Goal: Transaction & Acquisition: Book appointment/travel/reservation

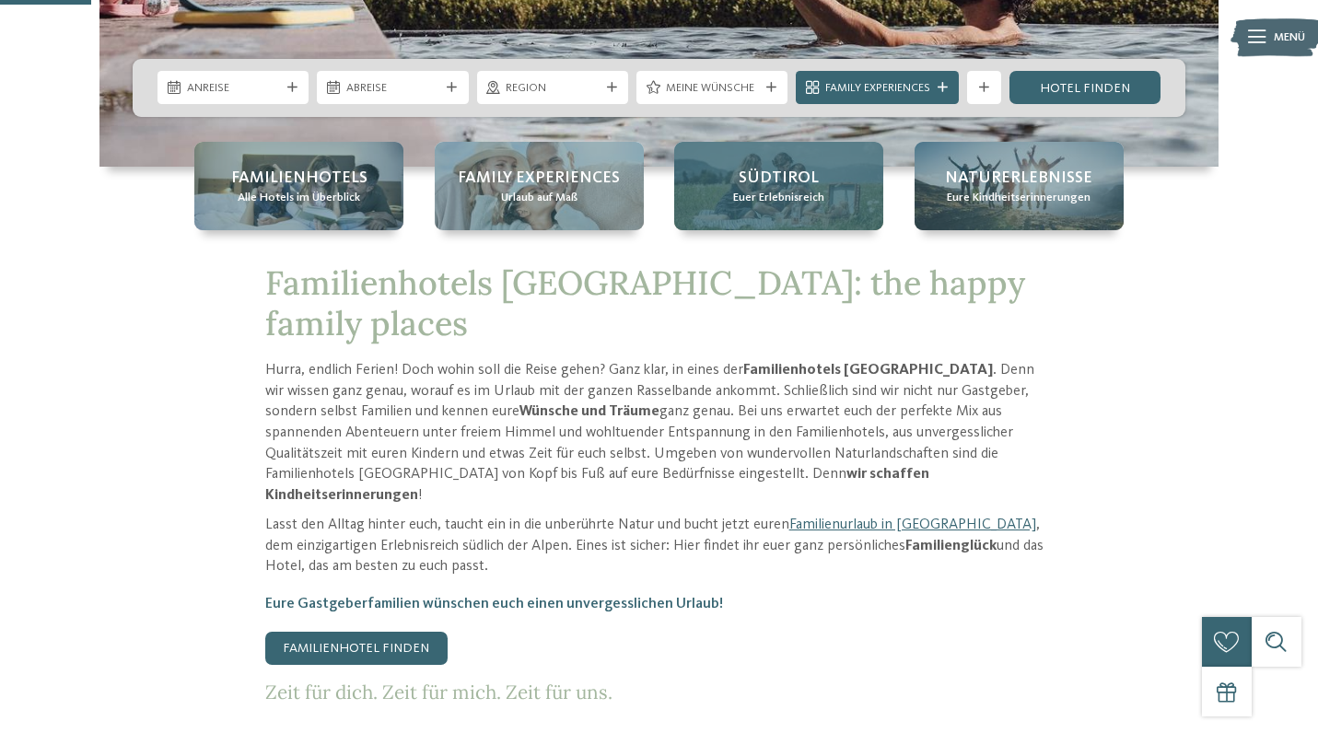
click at [722, 193] on div "Südtirol Euer Erlebnisreich" at bounding box center [778, 186] width 209 height 88
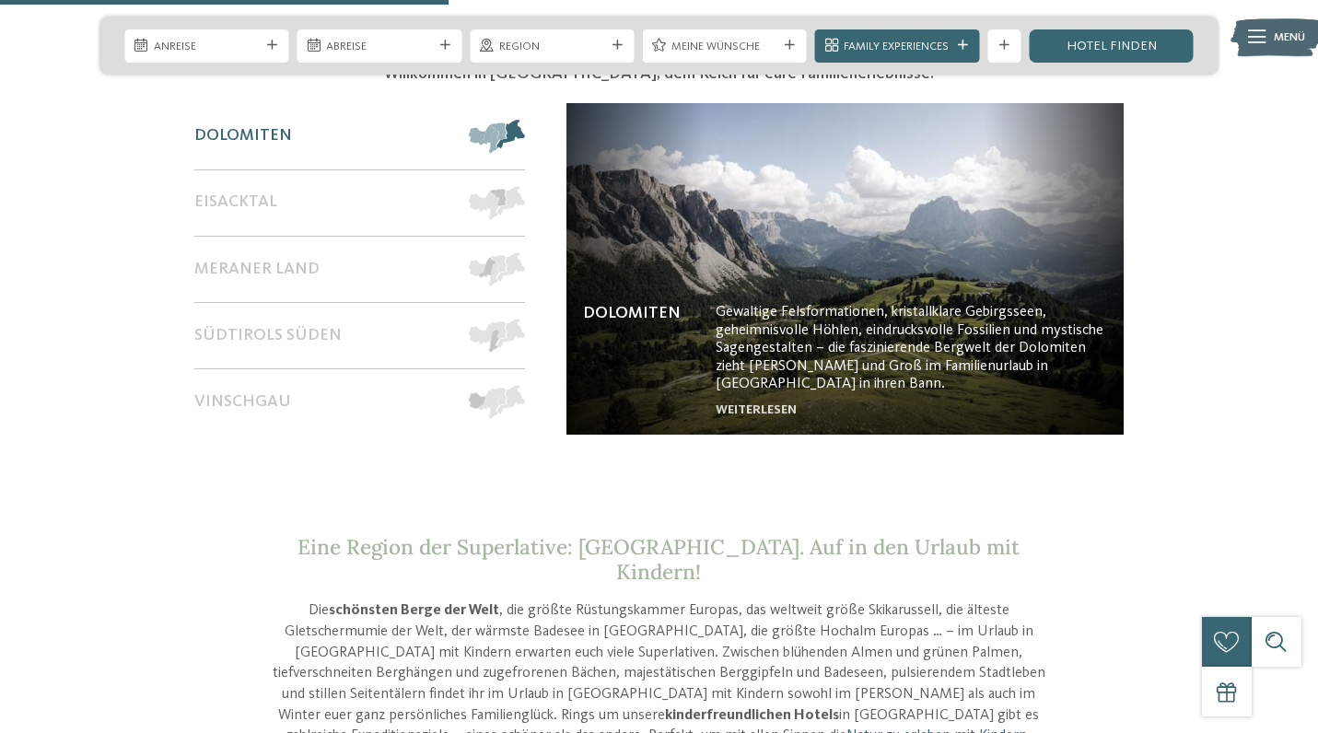
scroll to position [1456, 0]
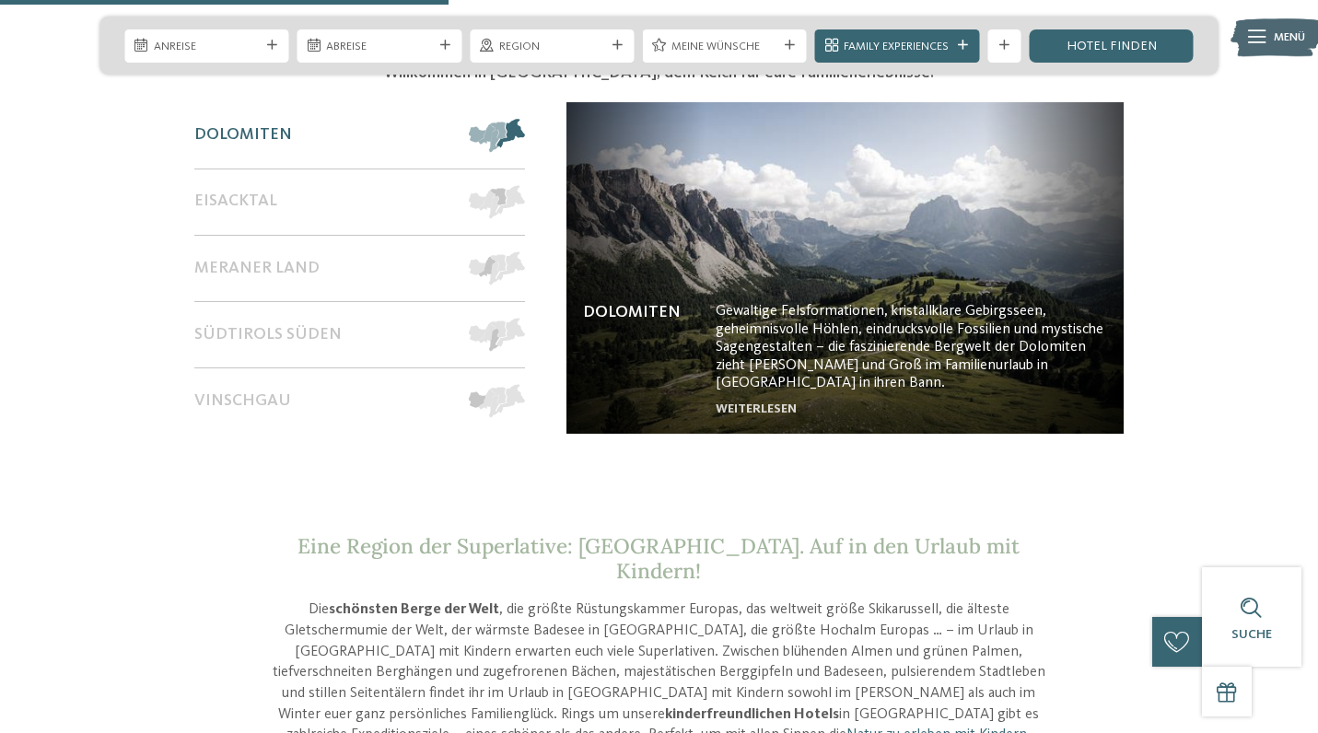
click at [245, 125] on span "Dolomiten" at bounding box center [243, 135] width 98 height 20
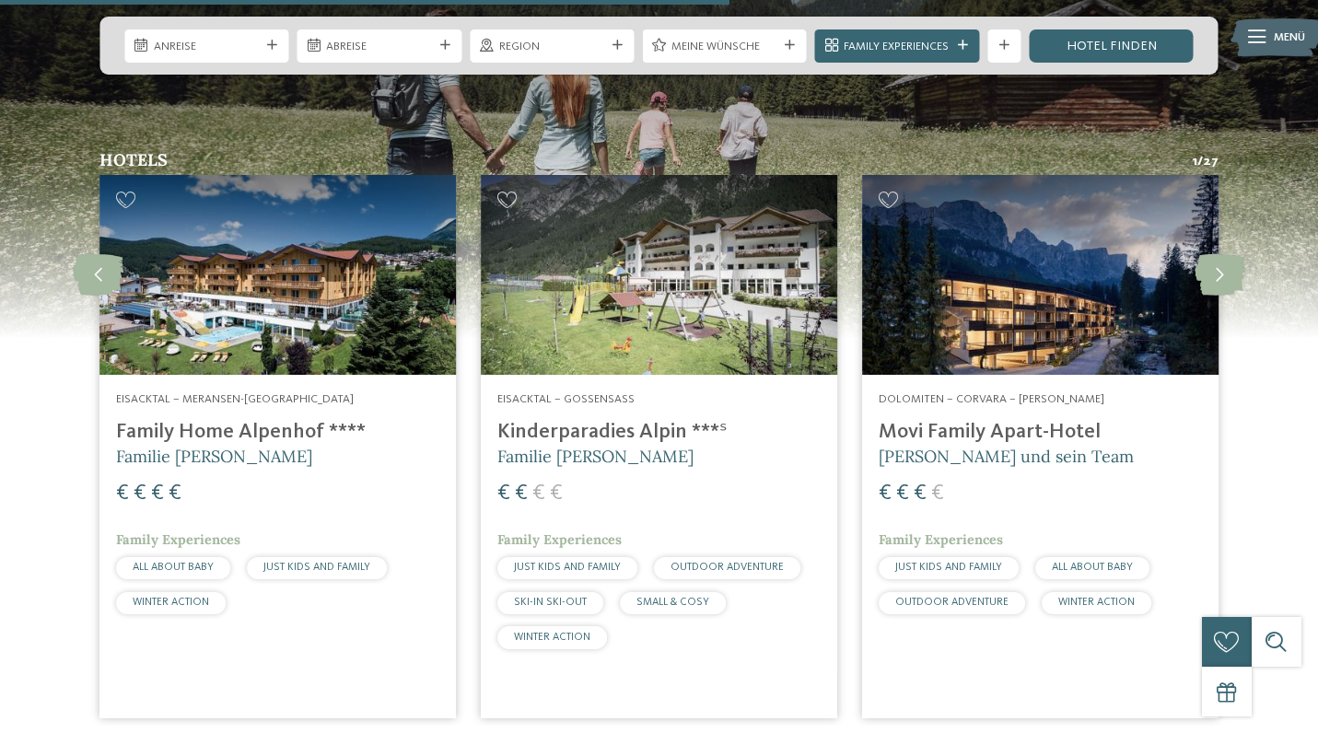
scroll to position [2367, 0]
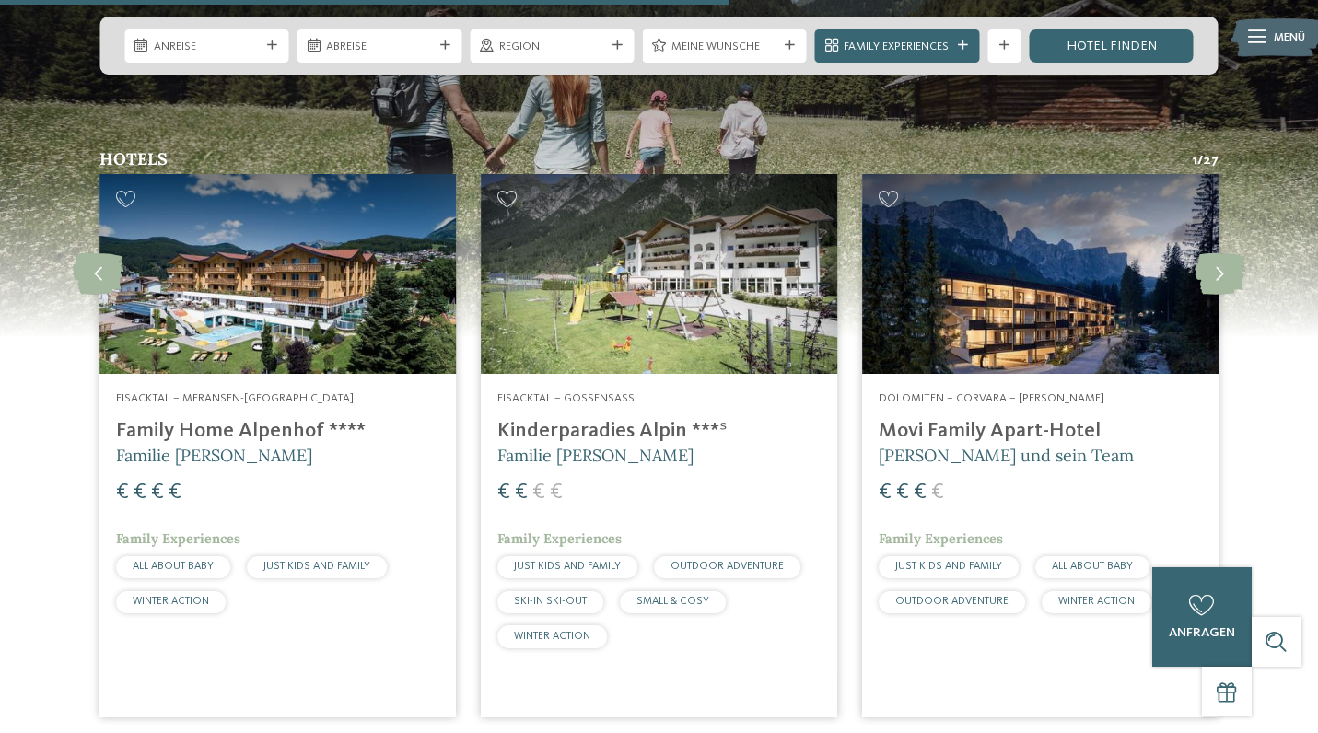
click at [967, 419] on h4 "Movi Family Apart-Hotel" at bounding box center [1040, 431] width 323 height 25
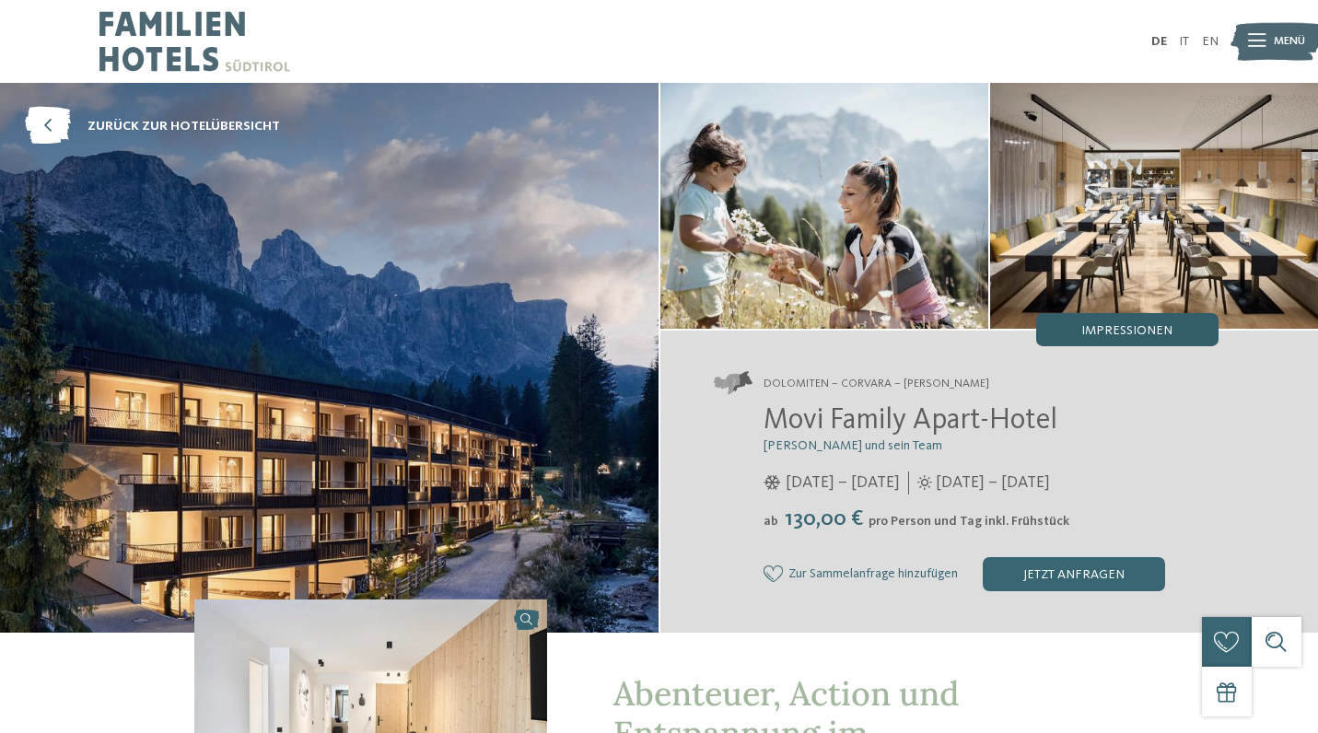
click at [1110, 331] on span "Impressionen" at bounding box center [1127, 330] width 91 height 13
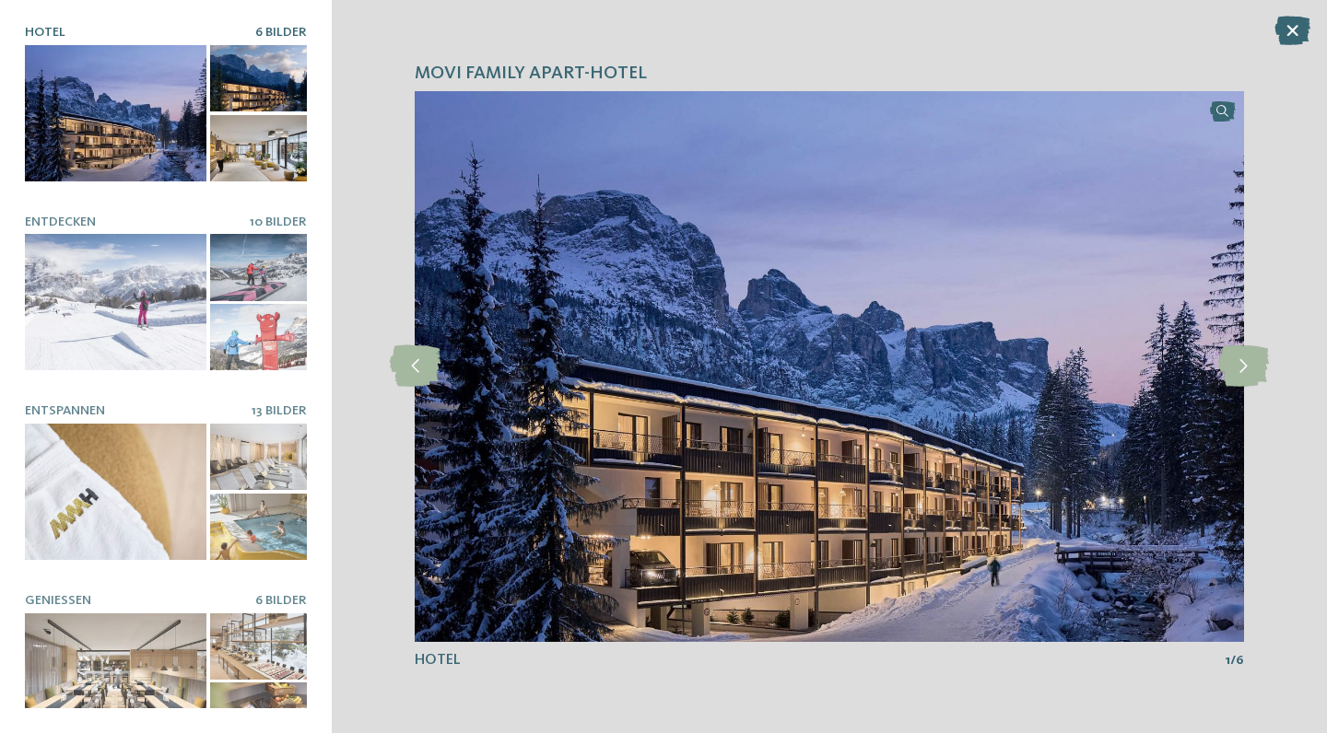
click at [232, 129] on div at bounding box center [258, 148] width 97 height 66
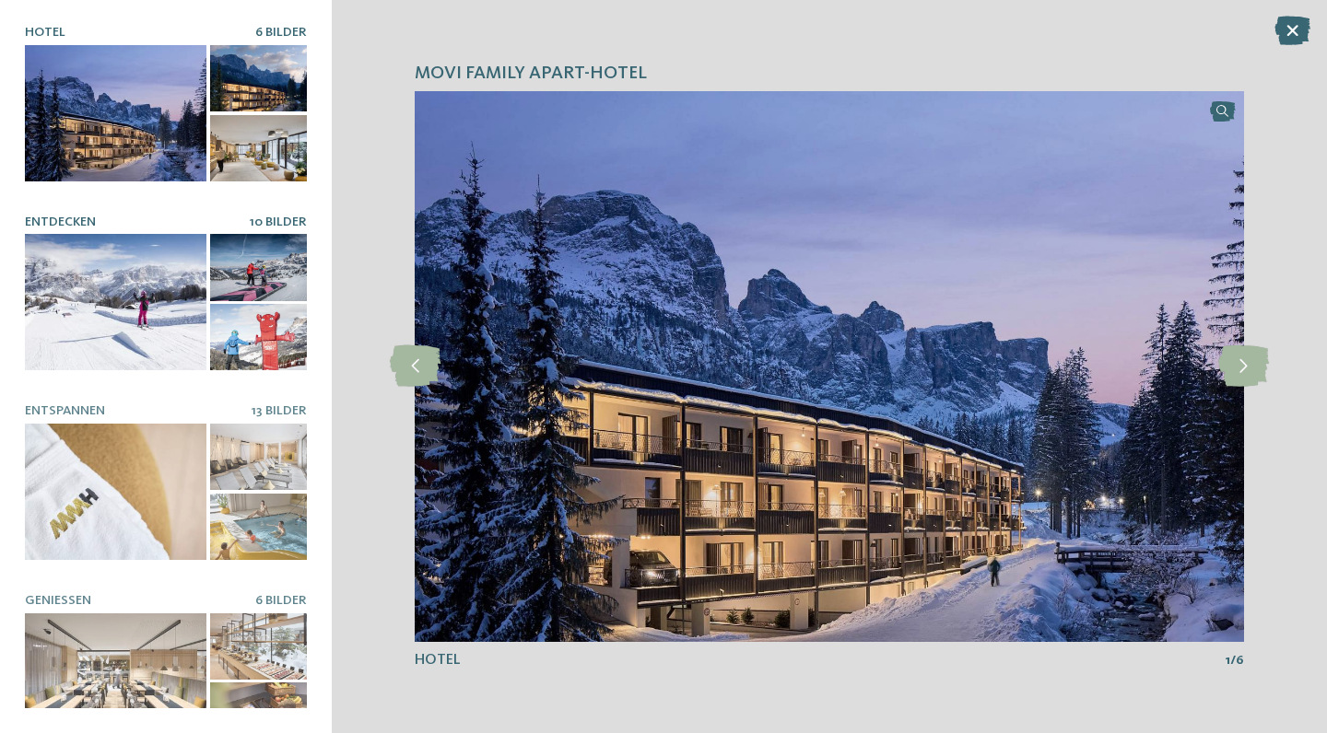
click at [144, 284] on div at bounding box center [116, 302] width 182 height 136
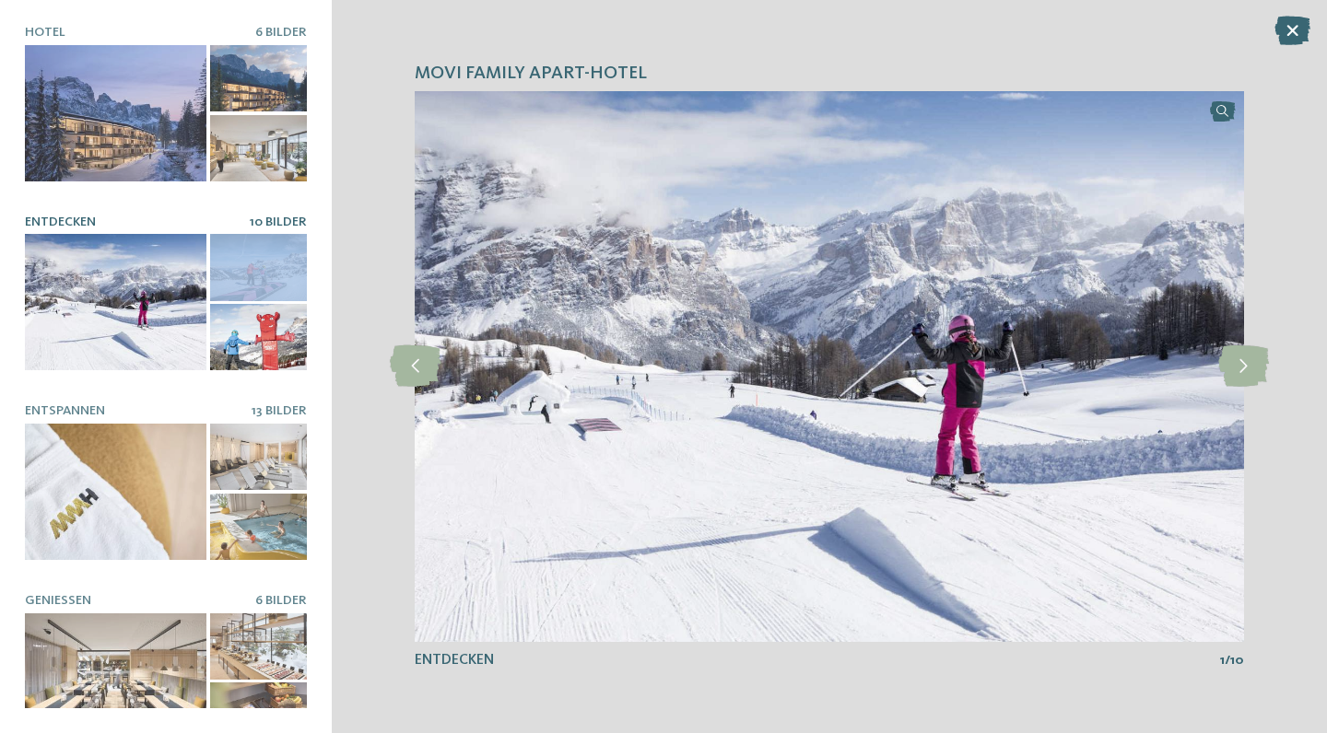
click at [251, 273] on div at bounding box center [258, 267] width 97 height 66
click at [244, 345] on div at bounding box center [258, 337] width 97 height 66
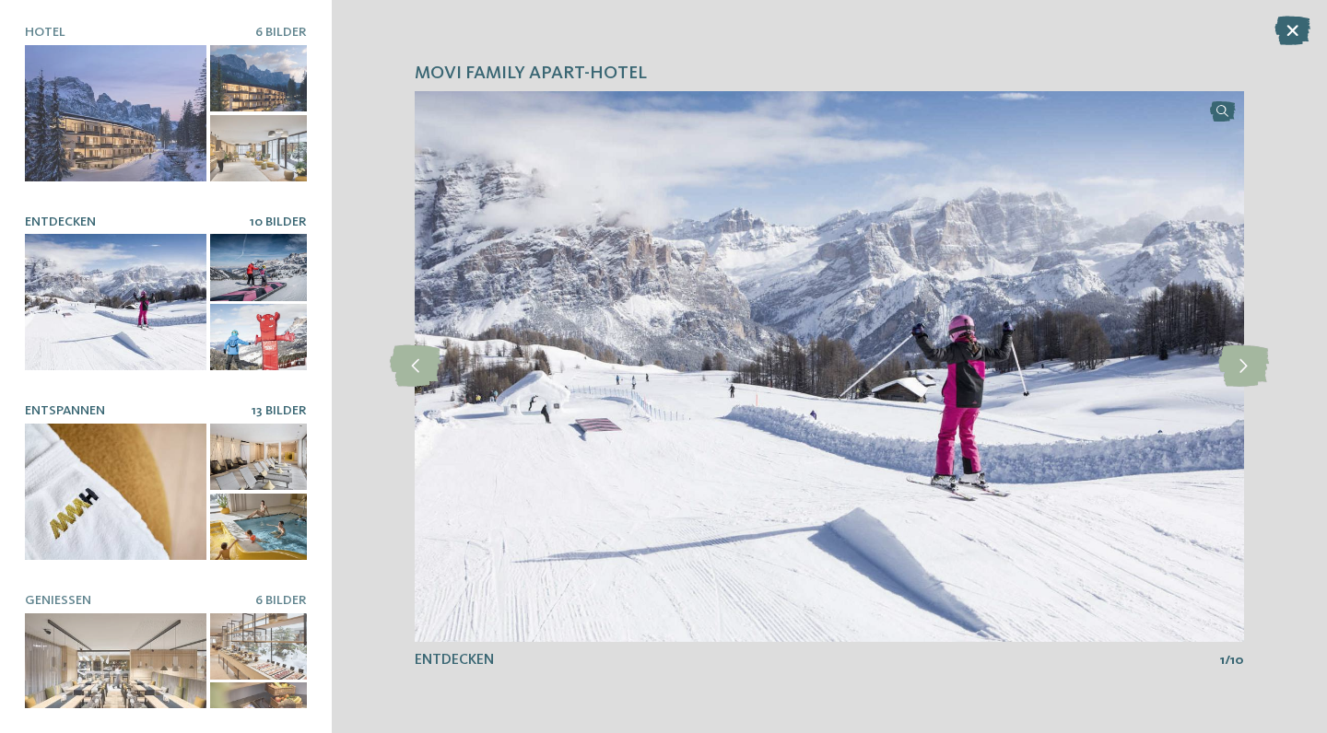
click at [121, 489] on div at bounding box center [116, 492] width 182 height 136
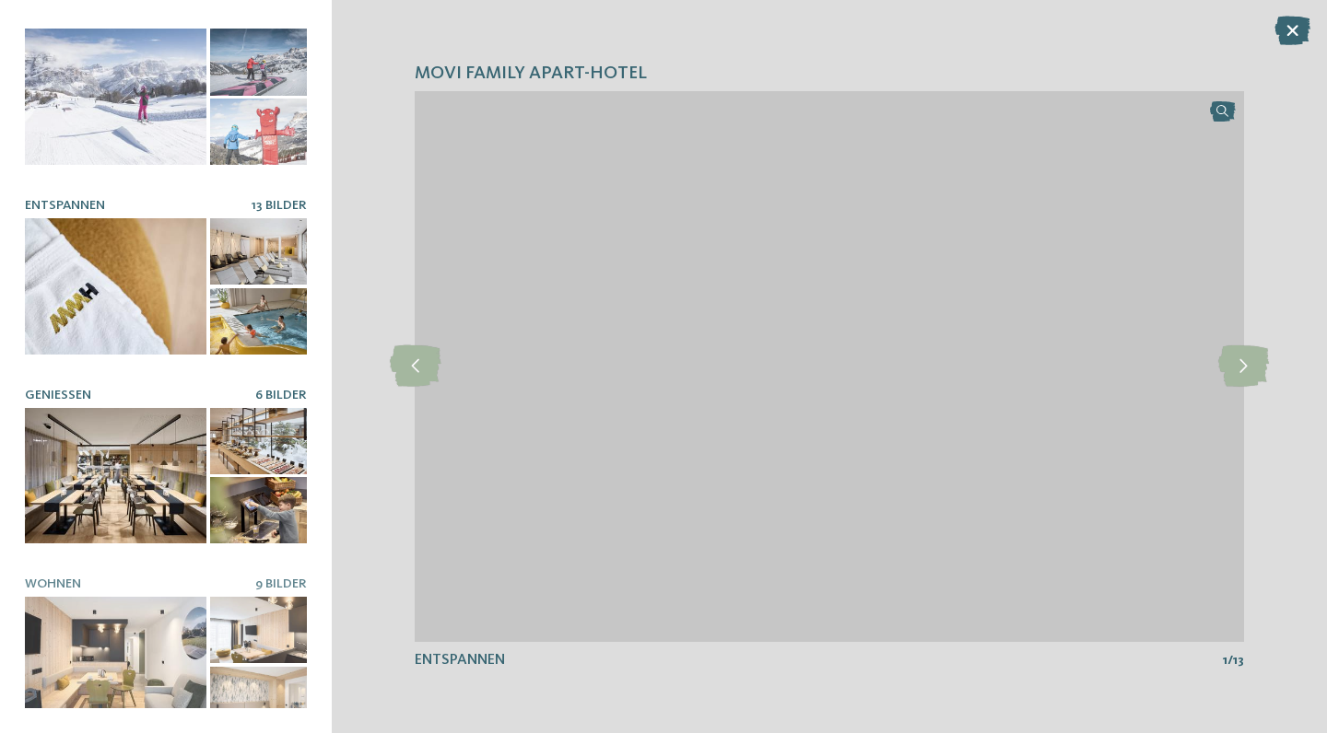
scroll to position [205, 0]
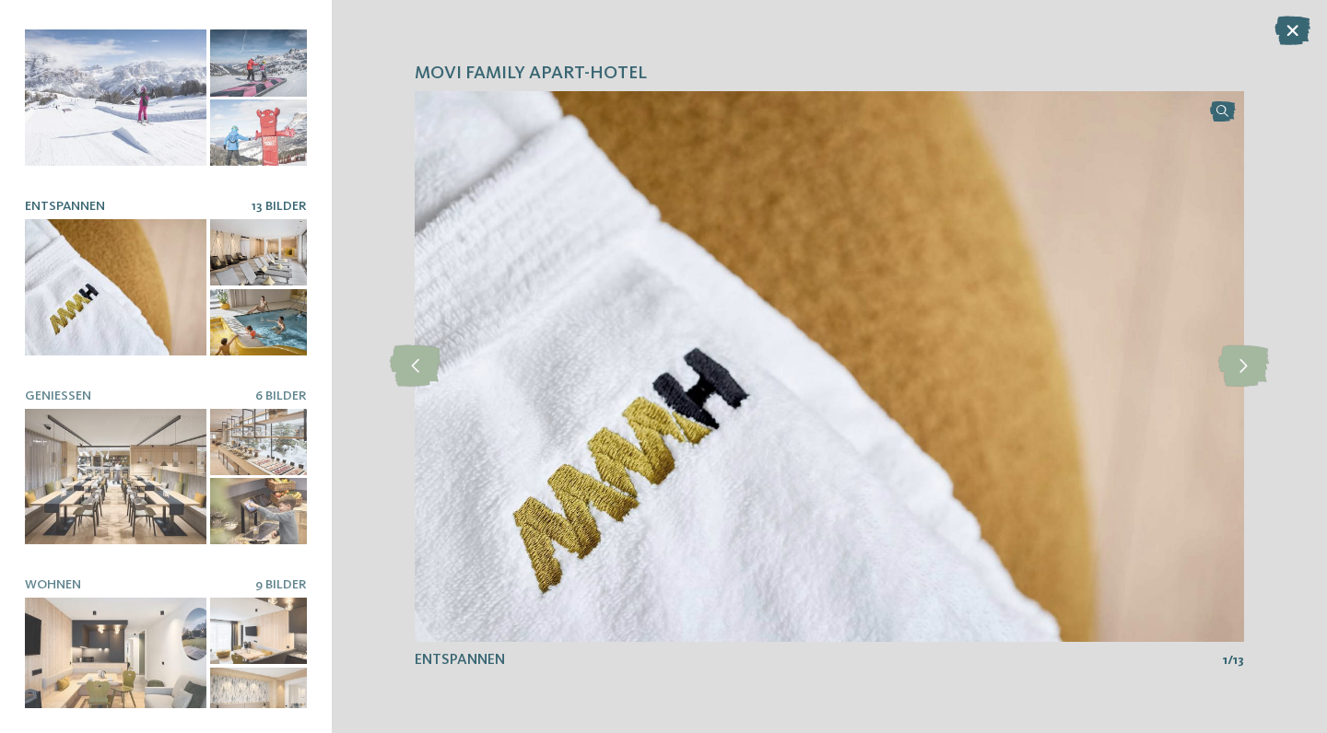
click at [260, 308] on div at bounding box center [258, 322] width 97 height 66
click at [260, 304] on div at bounding box center [258, 322] width 97 height 66
click at [268, 235] on div at bounding box center [258, 252] width 97 height 66
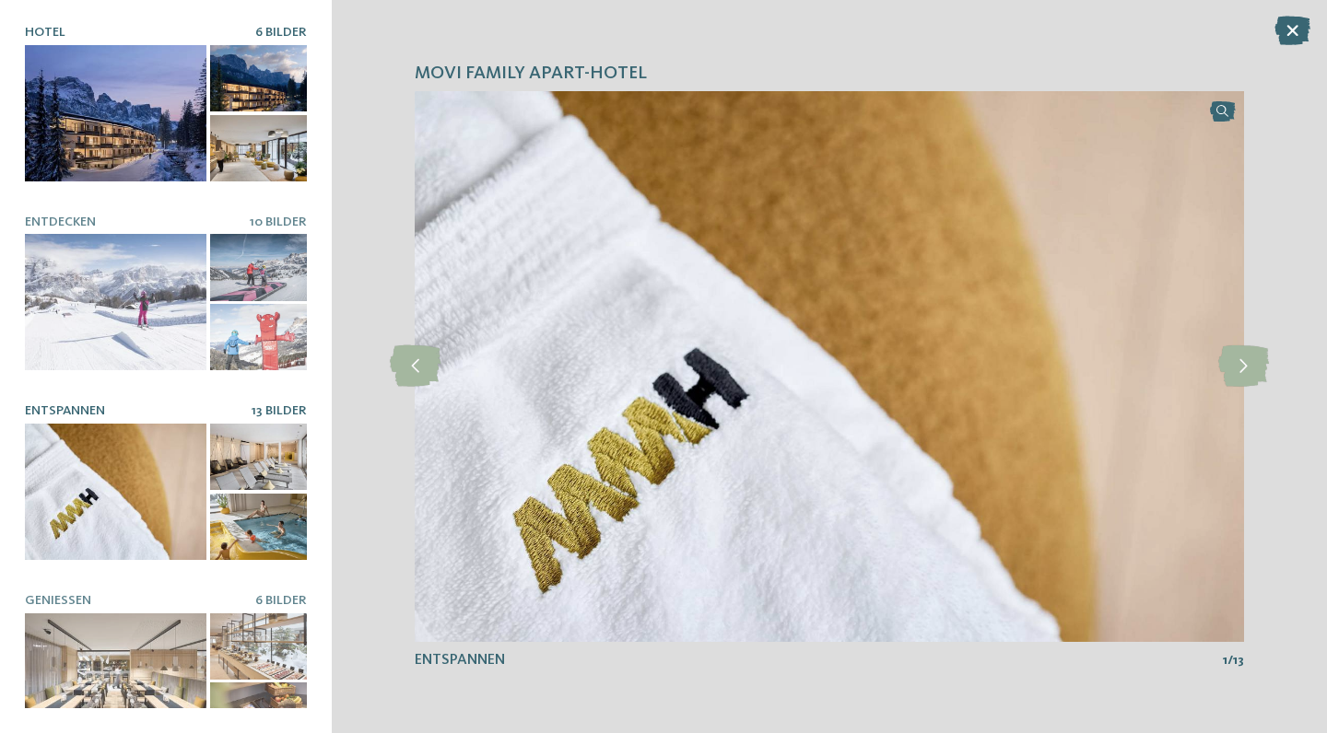
scroll to position [0, 0]
click at [134, 141] on div at bounding box center [116, 113] width 182 height 136
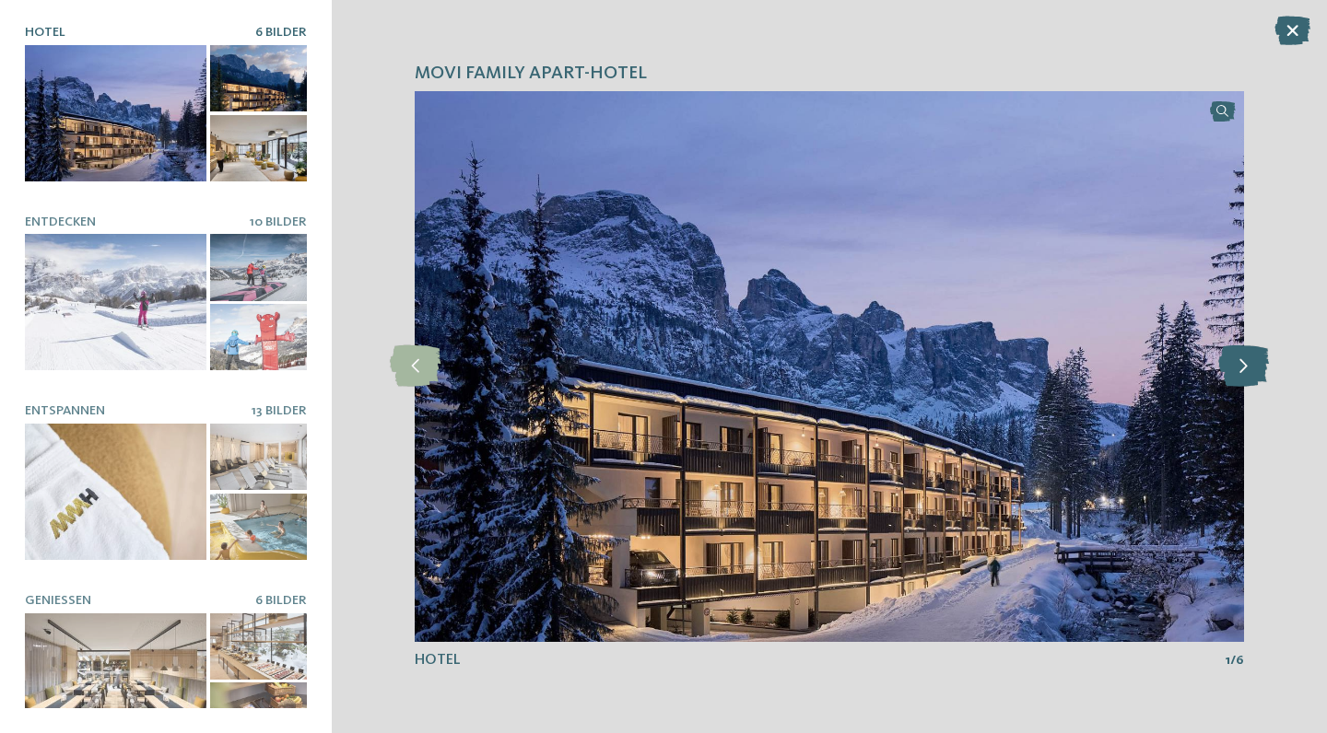
click at [1235, 381] on icon at bounding box center [1243, 365] width 51 height 41
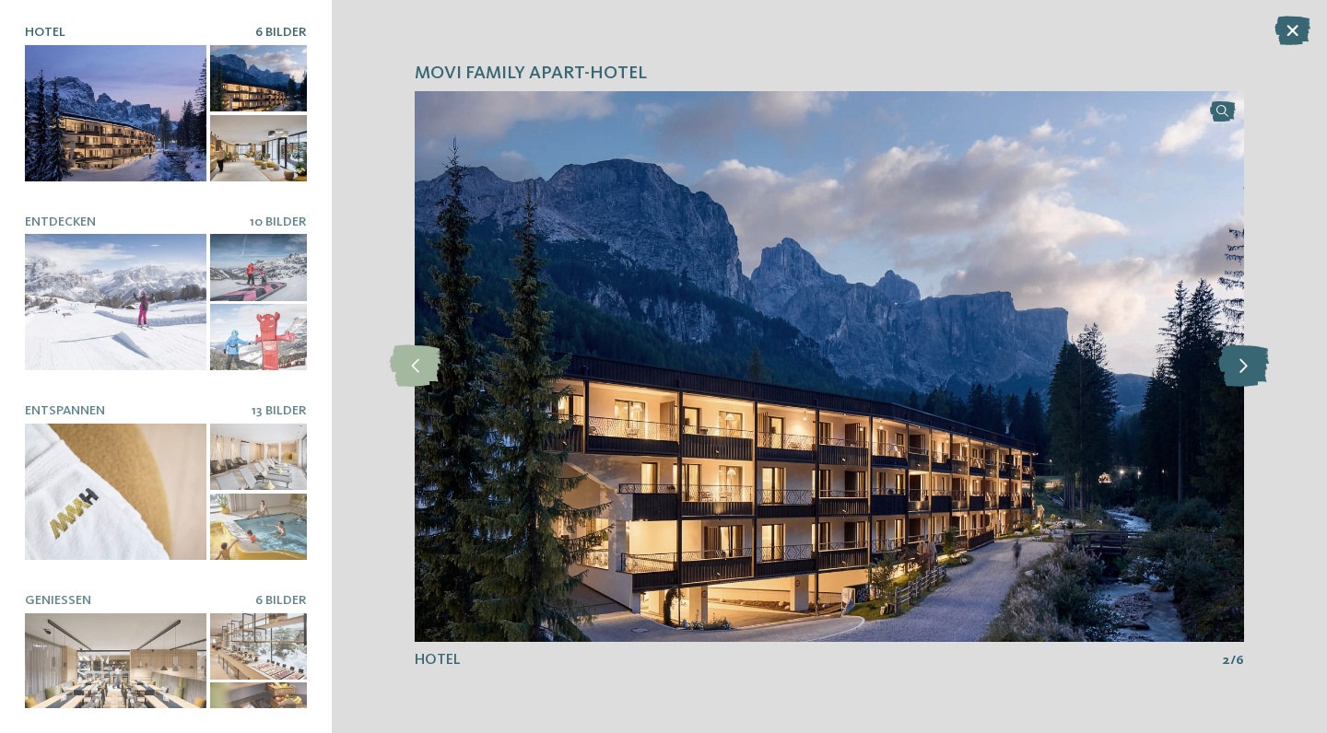
click at [1235, 381] on icon at bounding box center [1243, 365] width 51 height 41
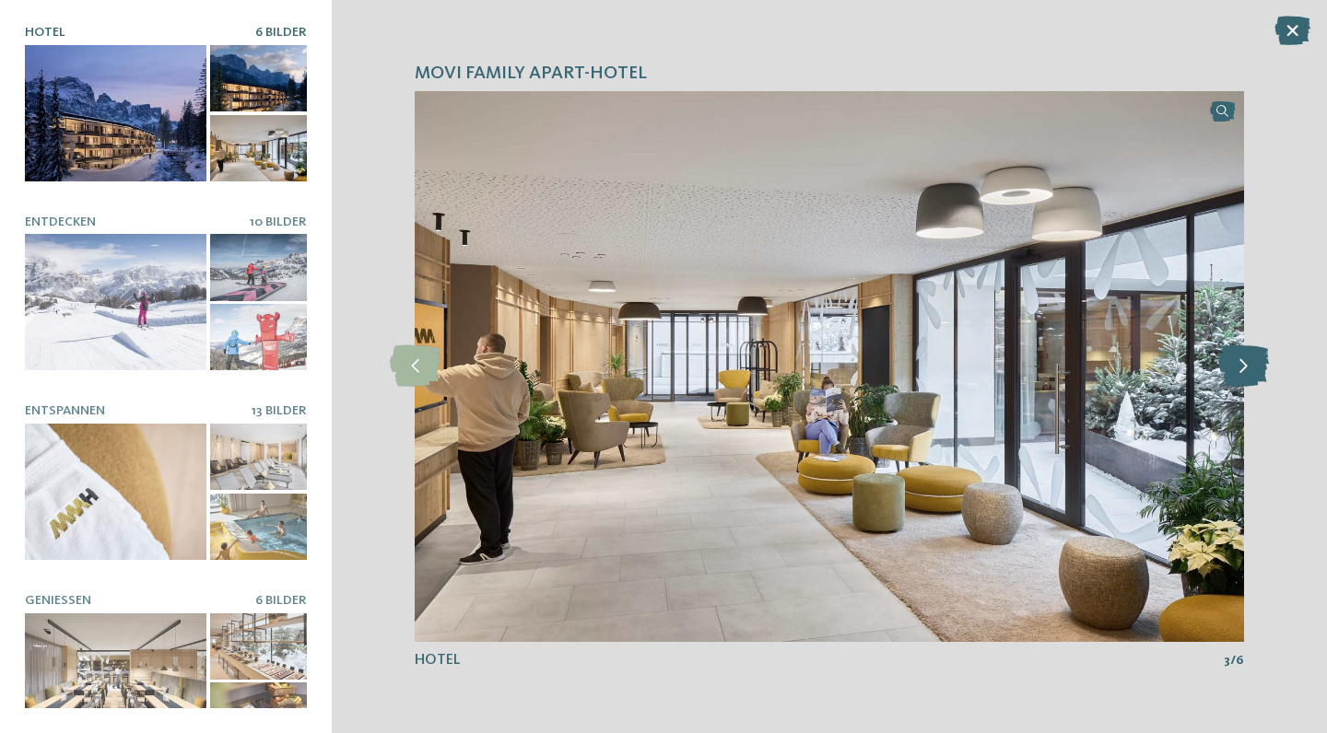
click at [1235, 381] on icon at bounding box center [1243, 365] width 51 height 41
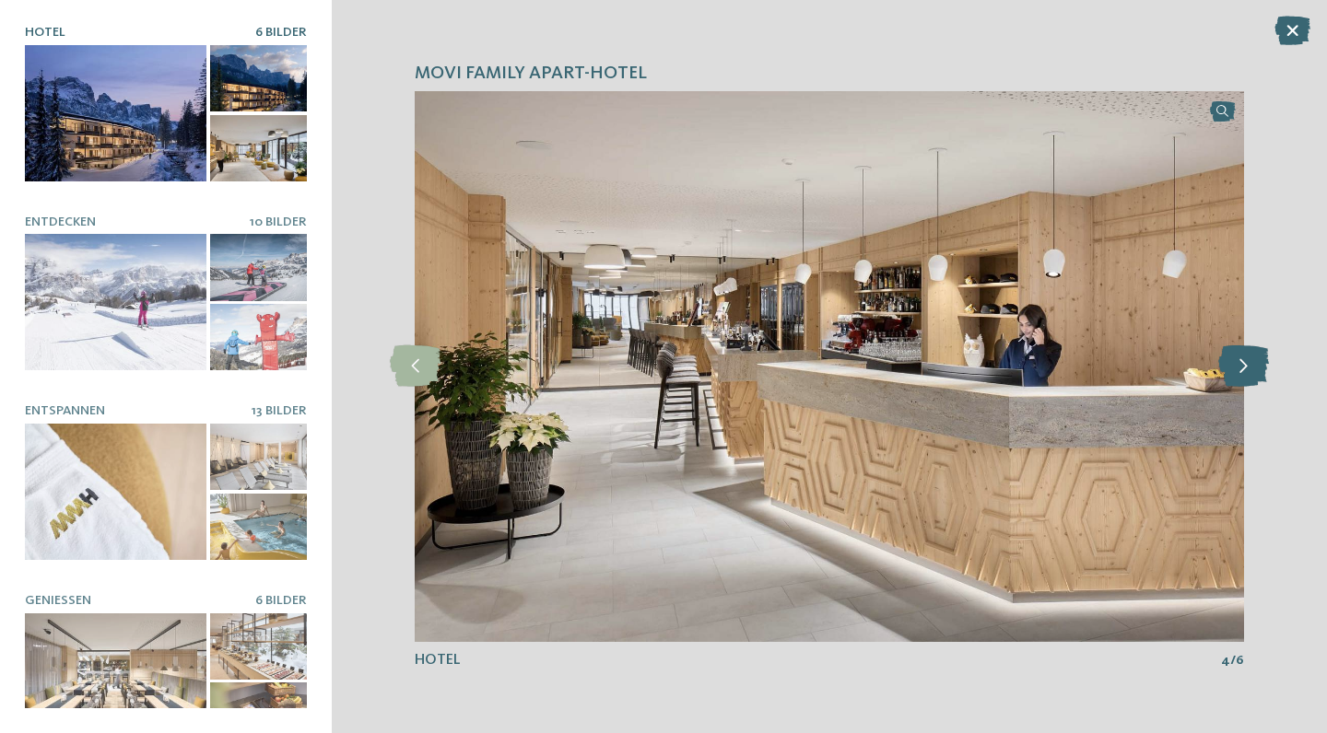
click at [1234, 381] on icon at bounding box center [1243, 365] width 51 height 41
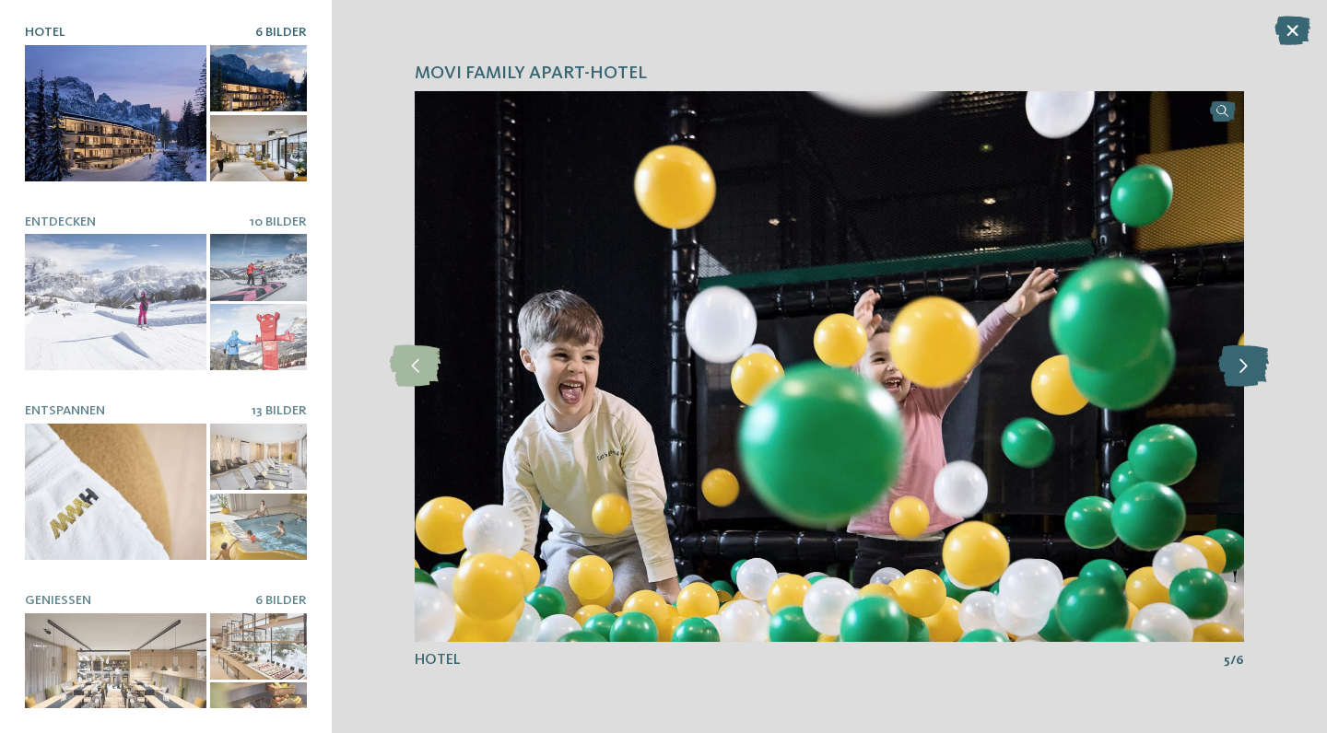
click at [1234, 383] on icon at bounding box center [1243, 365] width 51 height 41
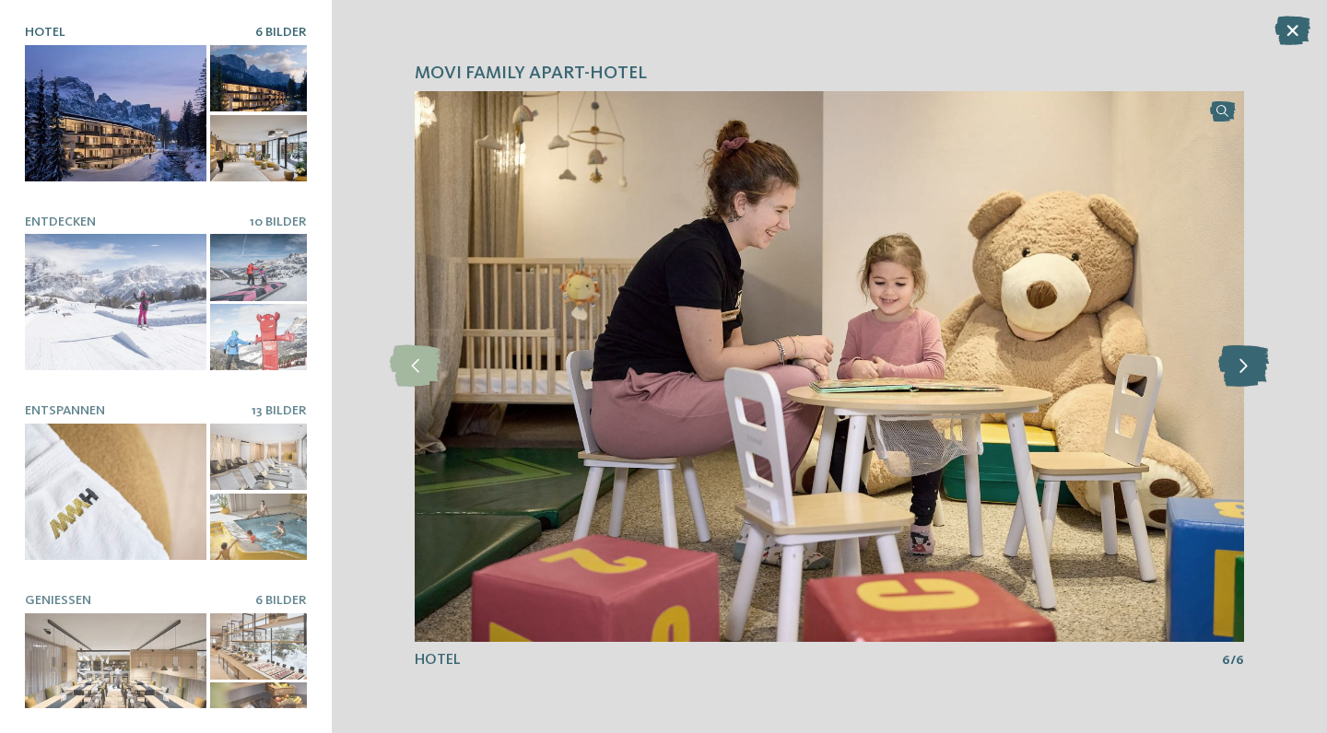
click at [1234, 383] on icon at bounding box center [1243, 365] width 51 height 41
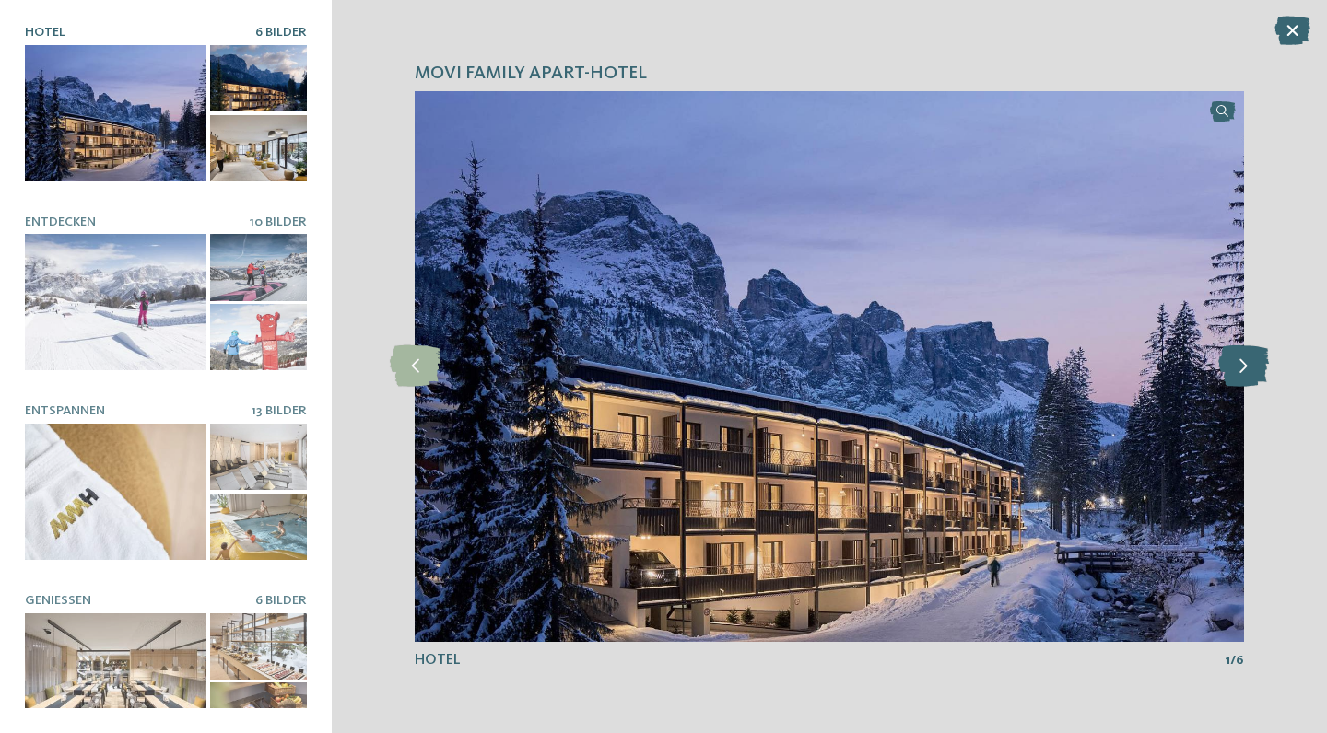
click at [1233, 386] on icon at bounding box center [1243, 365] width 51 height 41
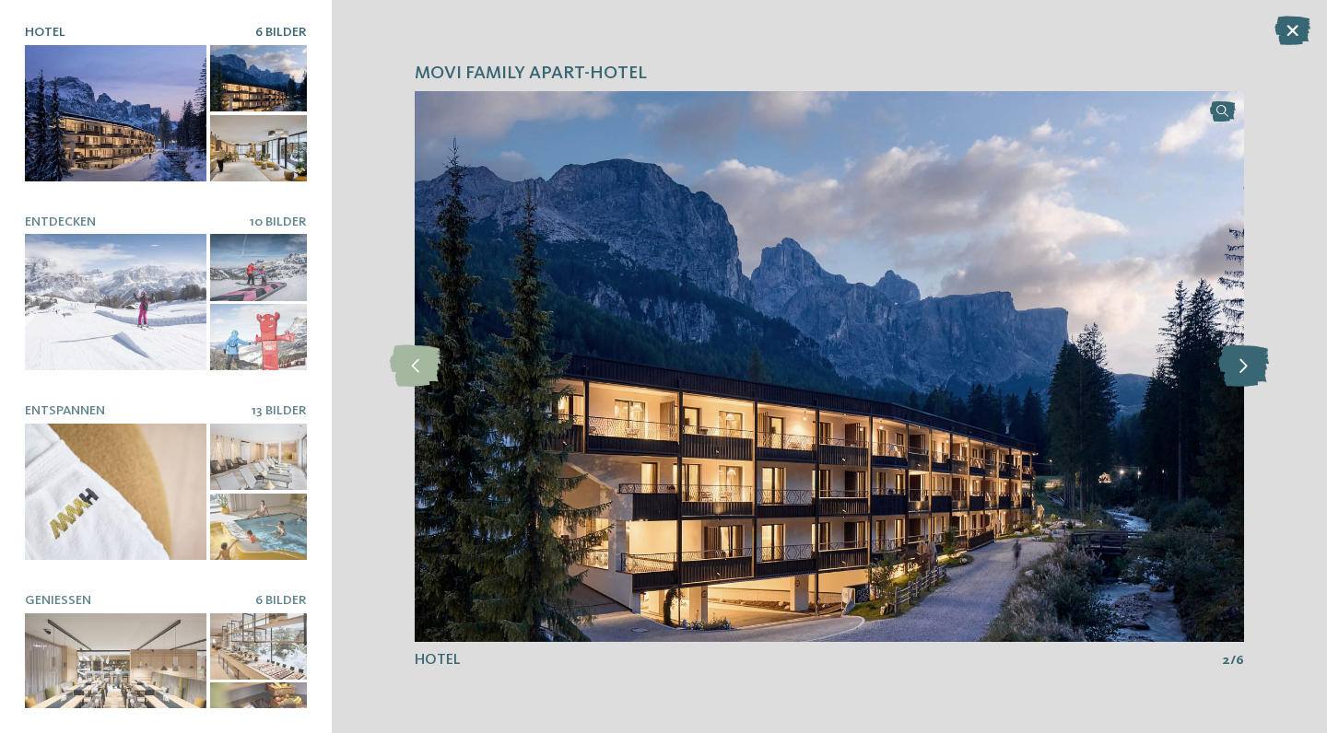
click at [1233, 386] on icon at bounding box center [1243, 365] width 51 height 41
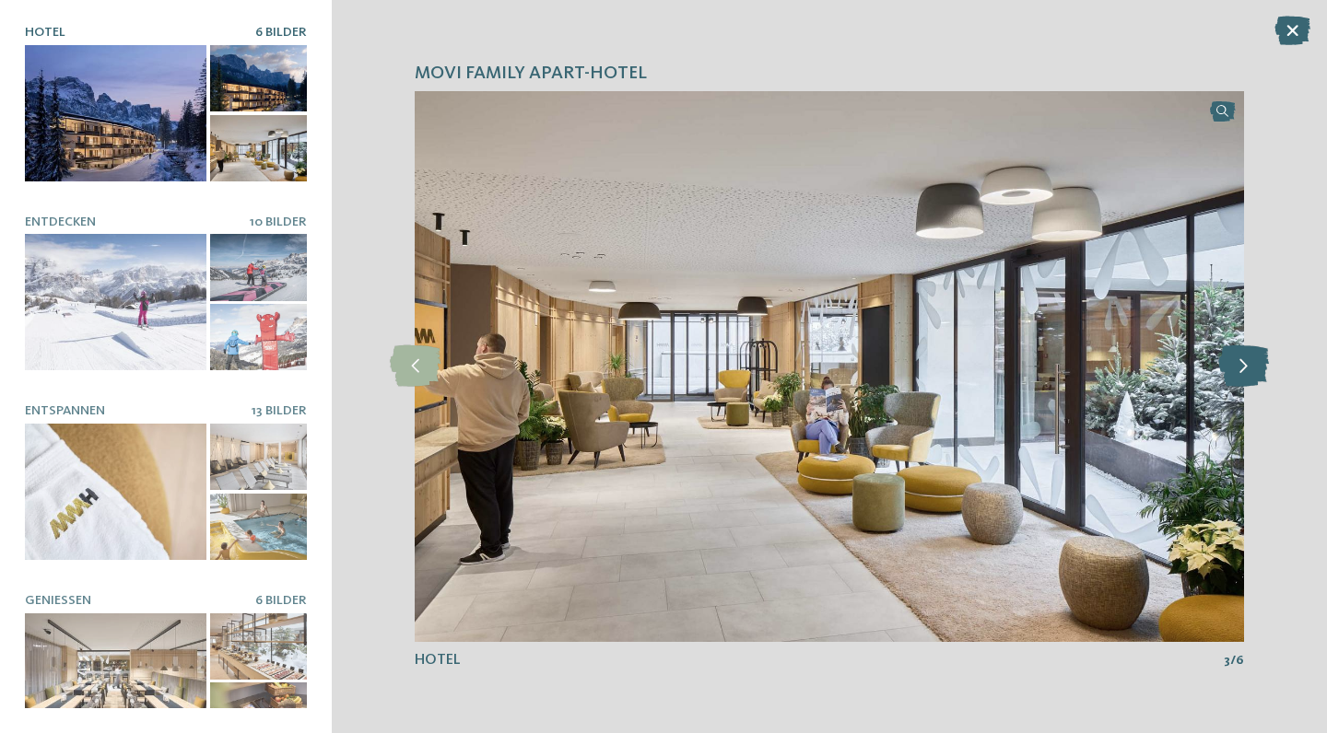
click at [1233, 386] on icon at bounding box center [1243, 365] width 51 height 41
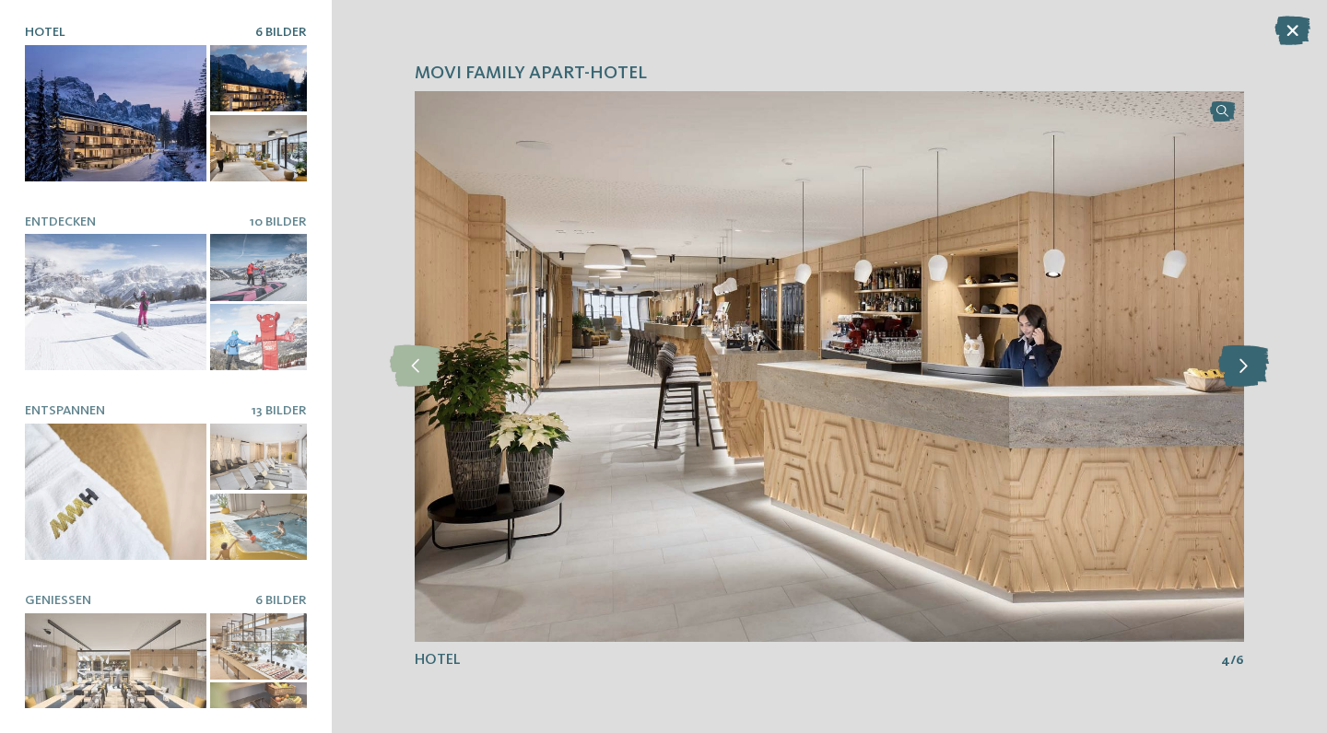
click at [1233, 386] on icon at bounding box center [1243, 365] width 51 height 41
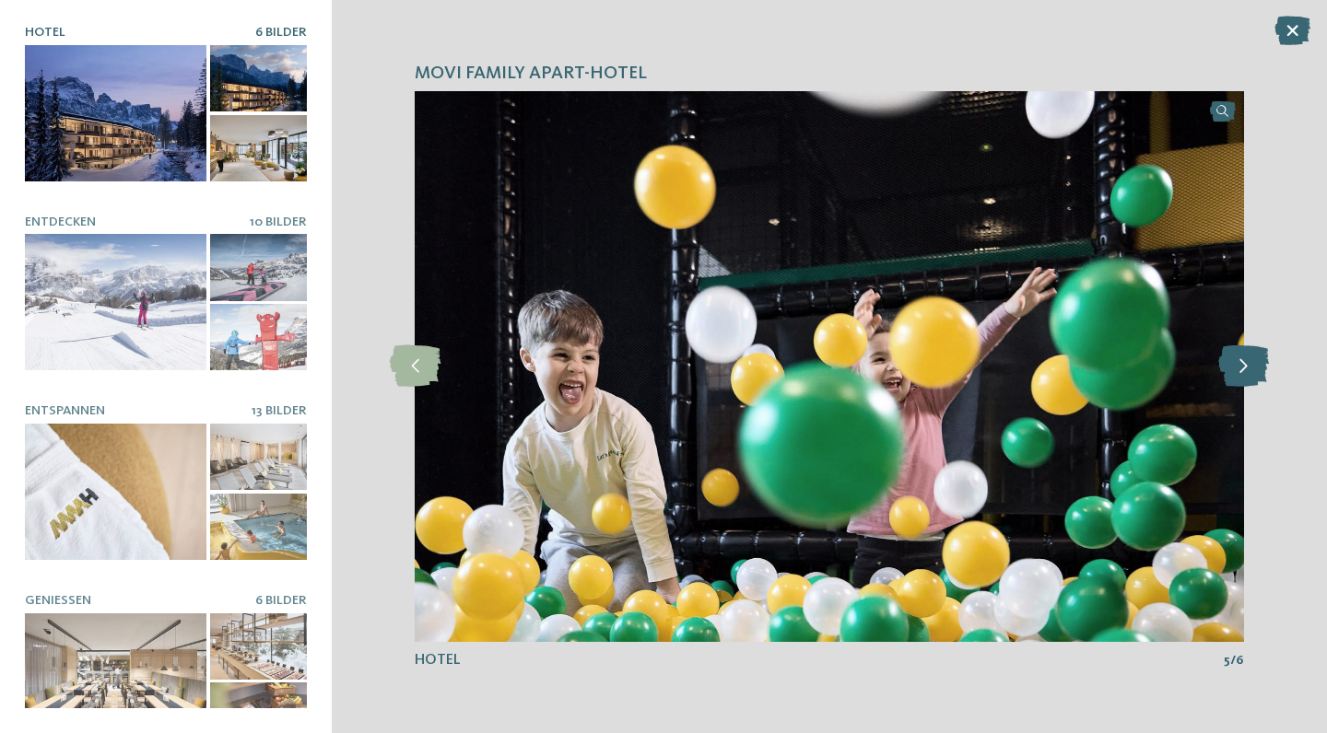
click at [1233, 386] on icon at bounding box center [1243, 365] width 51 height 41
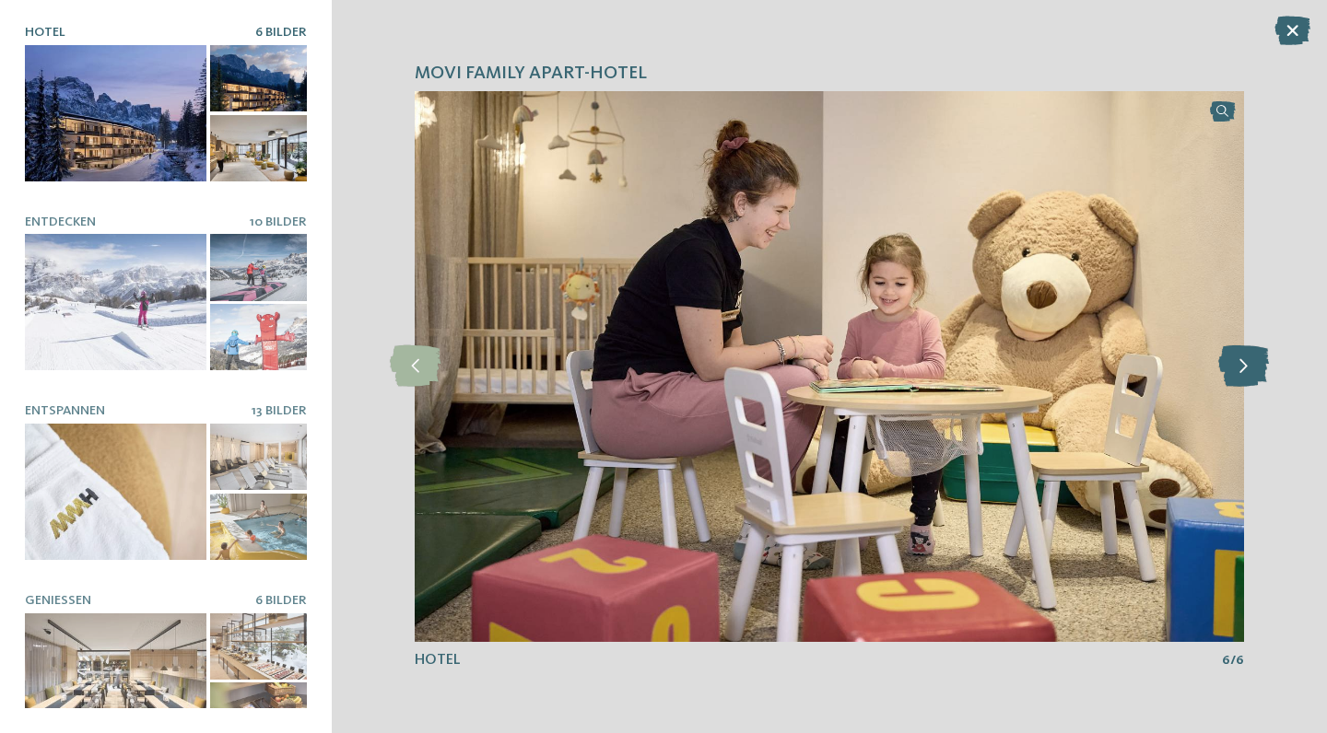
click at [1233, 386] on icon at bounding box center [1243, 365] width 51 height 41
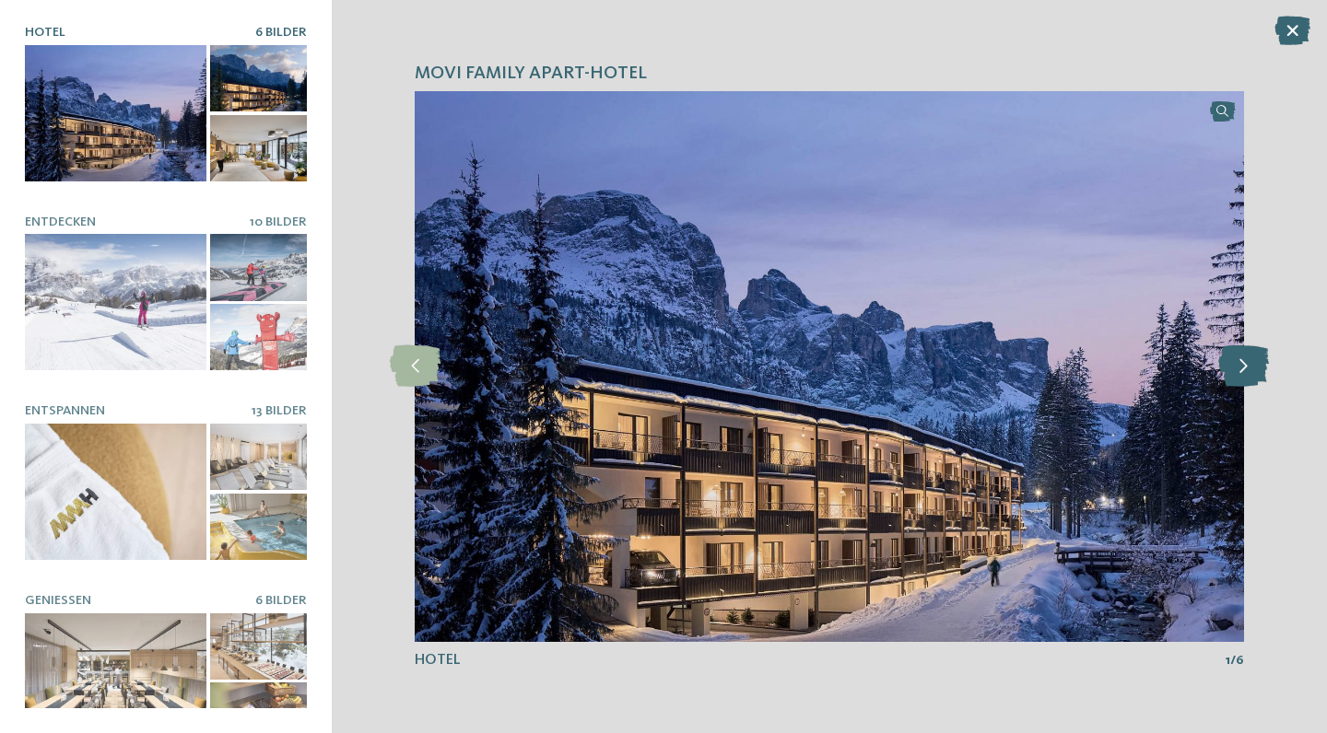
click at [1233, 387] on icon at bounding box center [1243, 365] width 51 height 41
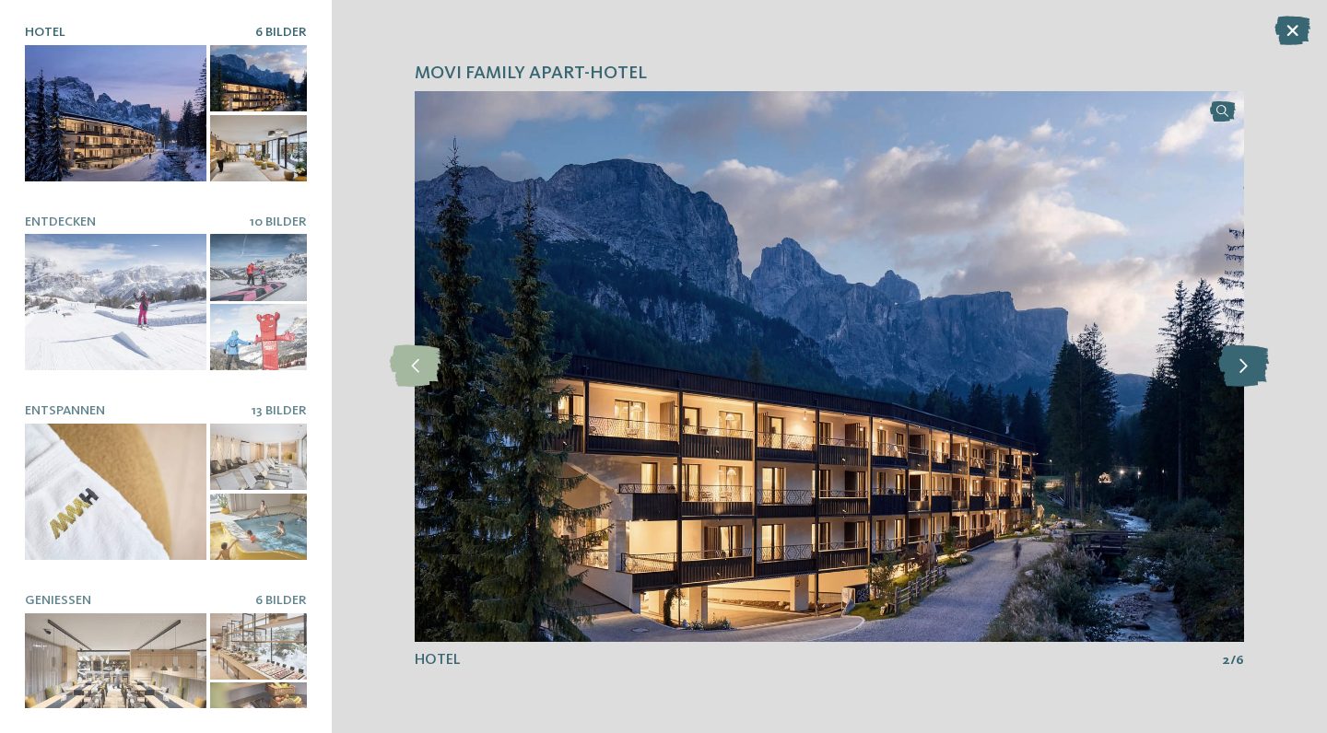
click at [1233, 387] on icon at bounding box center [1243, 365] width 51 height 41
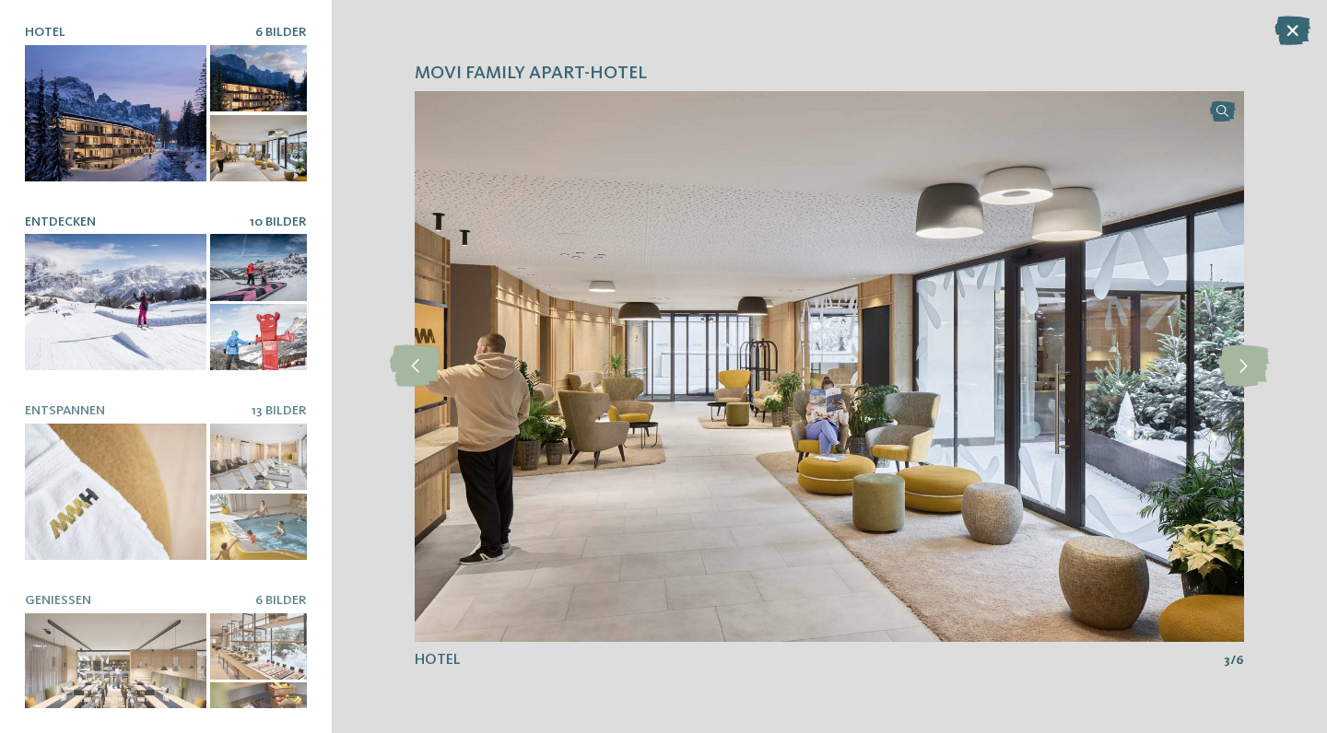
click at [110, 266] on div at bounding box center [116, 302] width 182 height 136
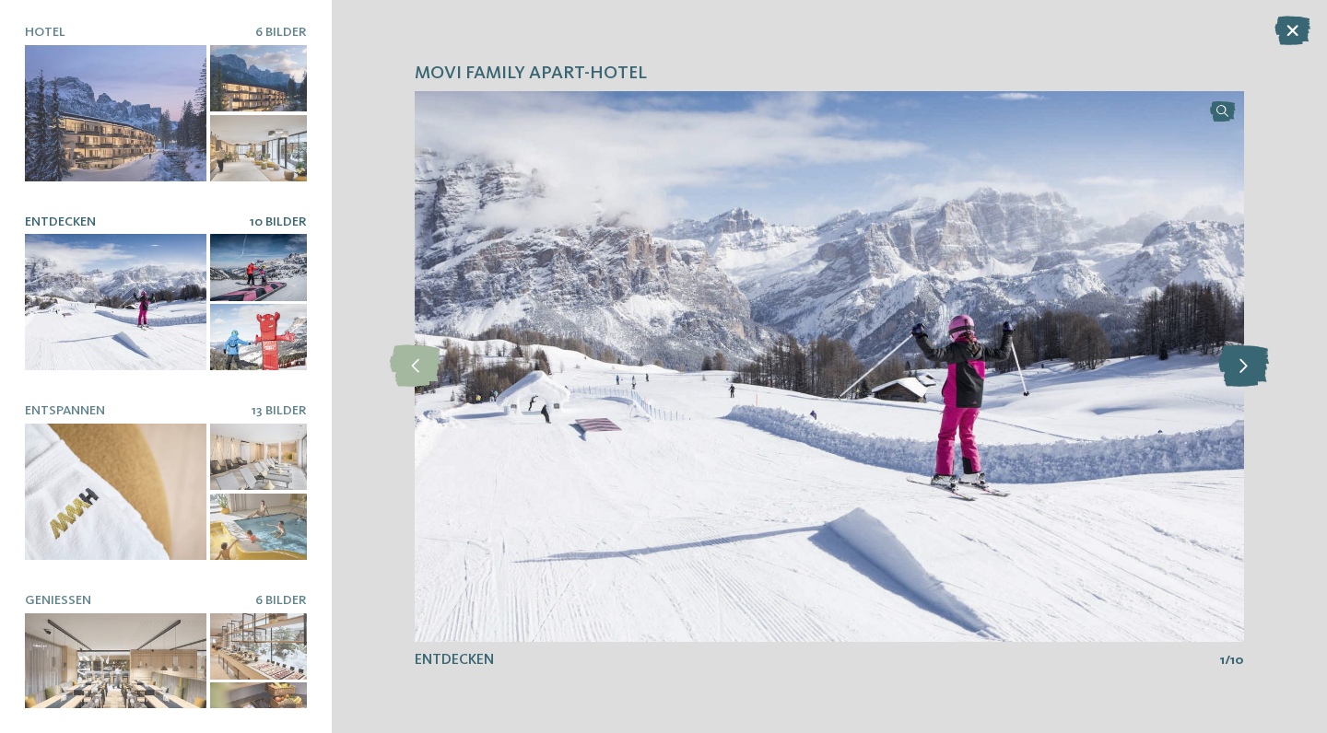
click at [1235, 352] on icon at bounding box center [1243, 365] width 51 height 41
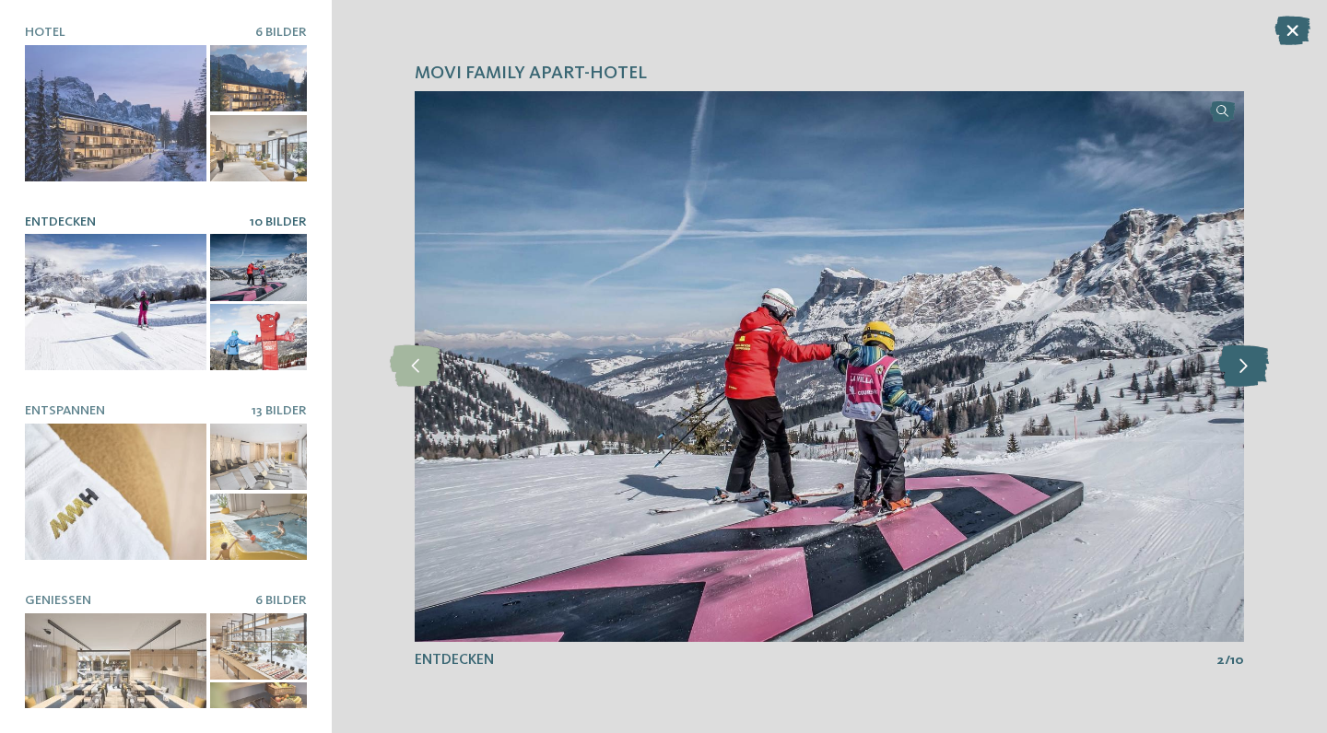
click at [1235, 355] on icon at bounding box center [1243, 365] width 51 height 41
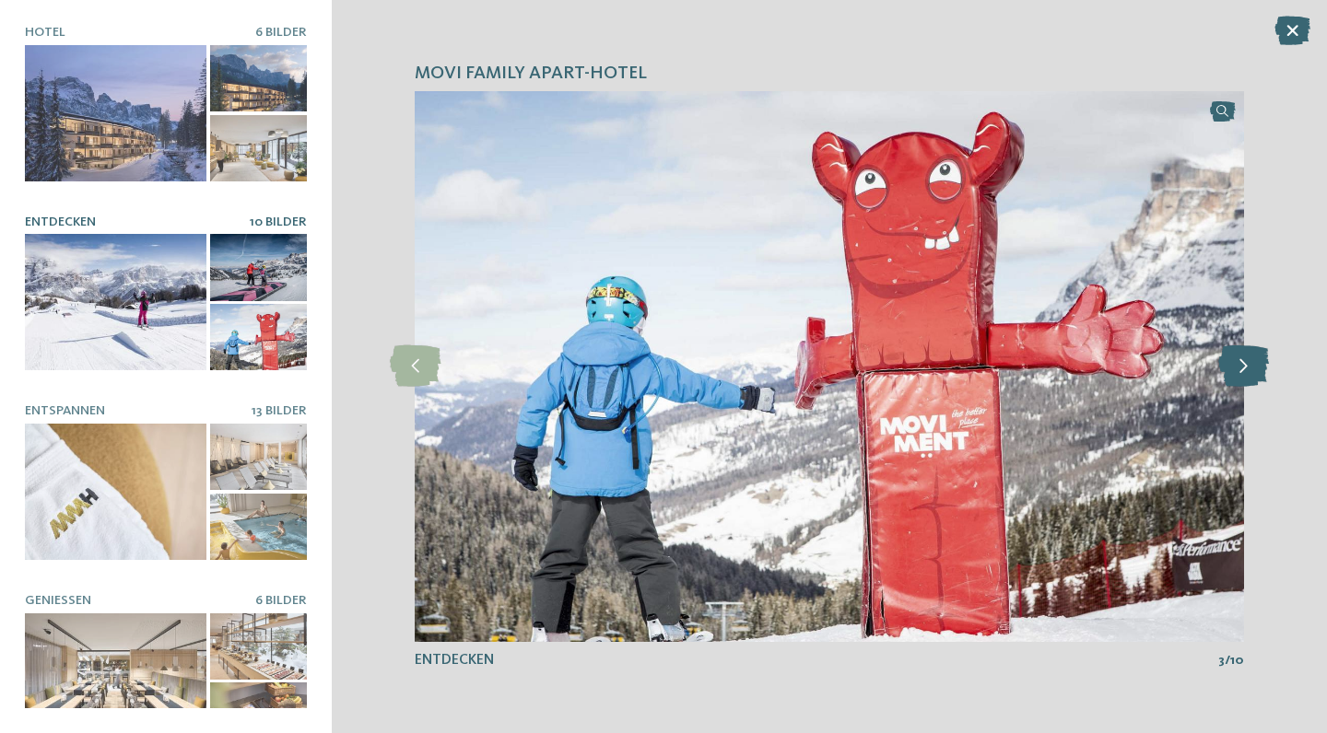
click at [1235, 355] on icon at bounding box center [1243, 365] width 51 height 41
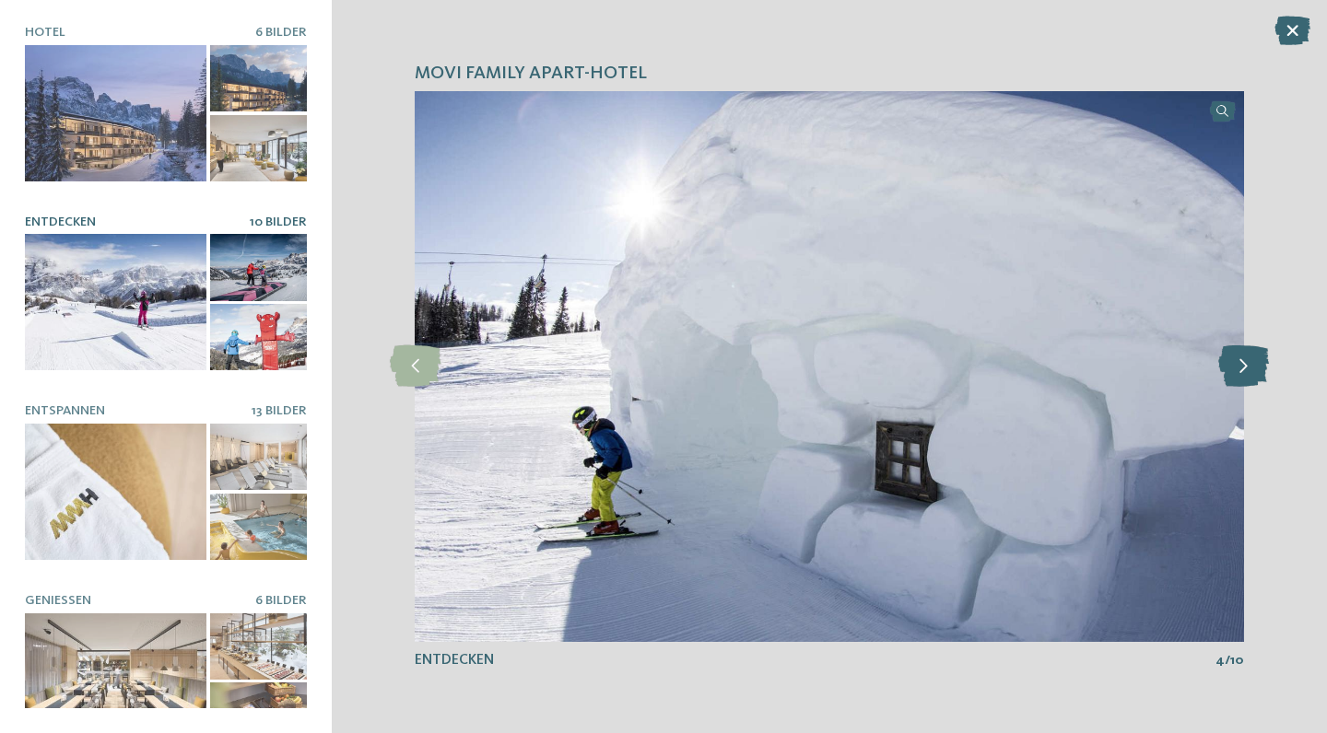
click at [1235, 355] on icon at bounding box center [1243, 365] width 51 height 41
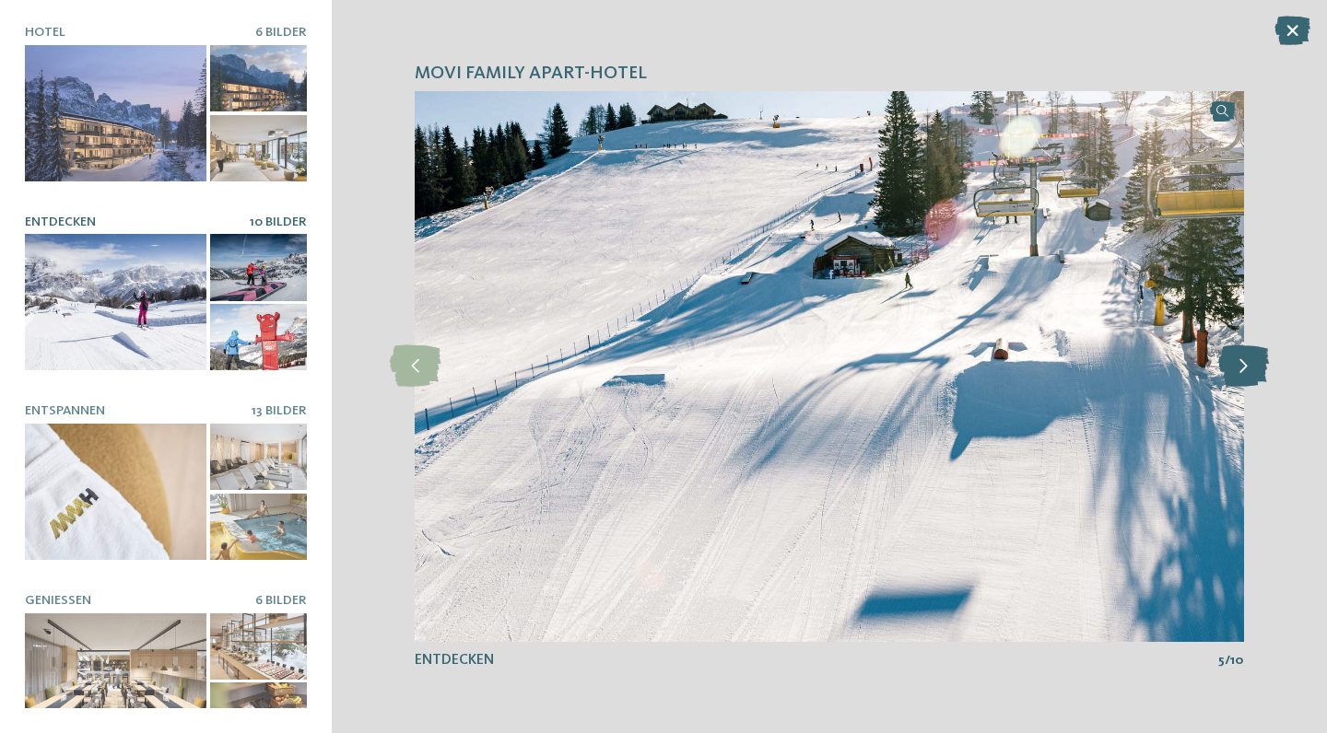
click at [1235, 355] on icon at bounding box center [1243, 365] width 51 height 41
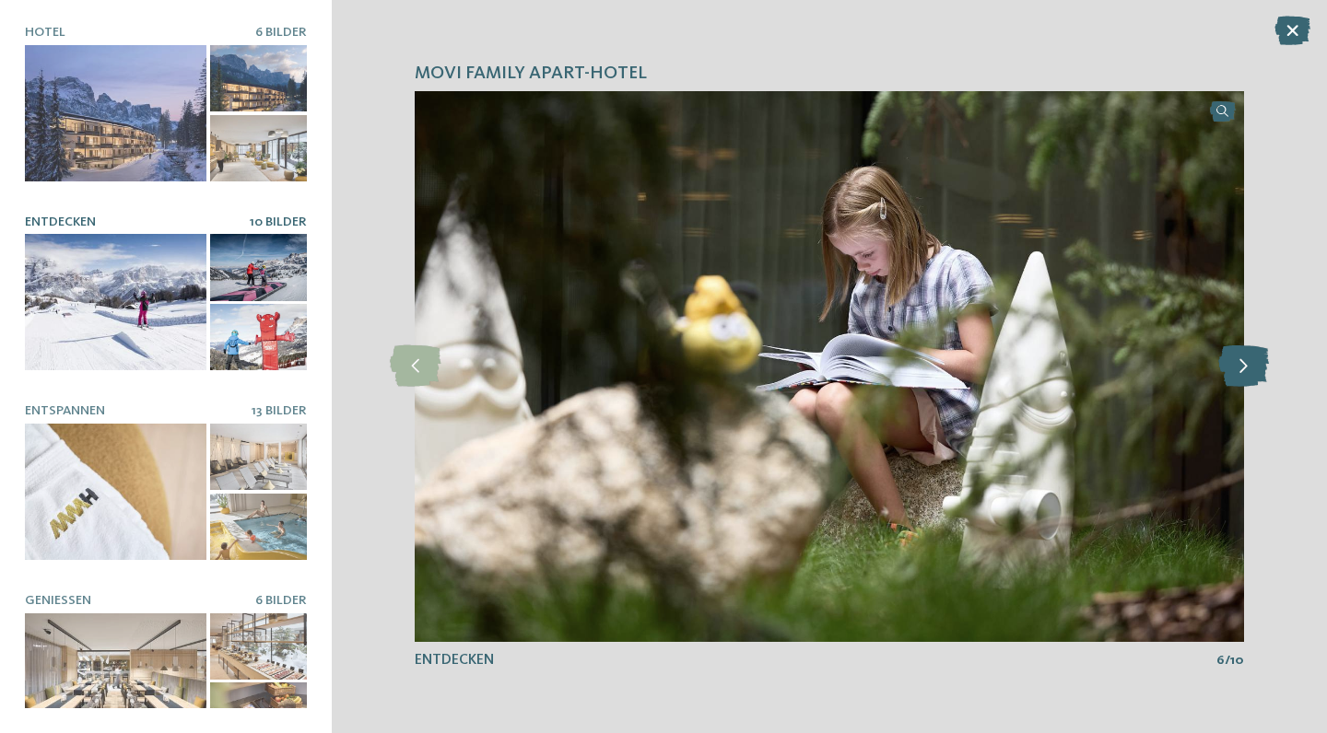
click at [1235, 355] on icon at bounding box center [1243, 365] width 51 height 41
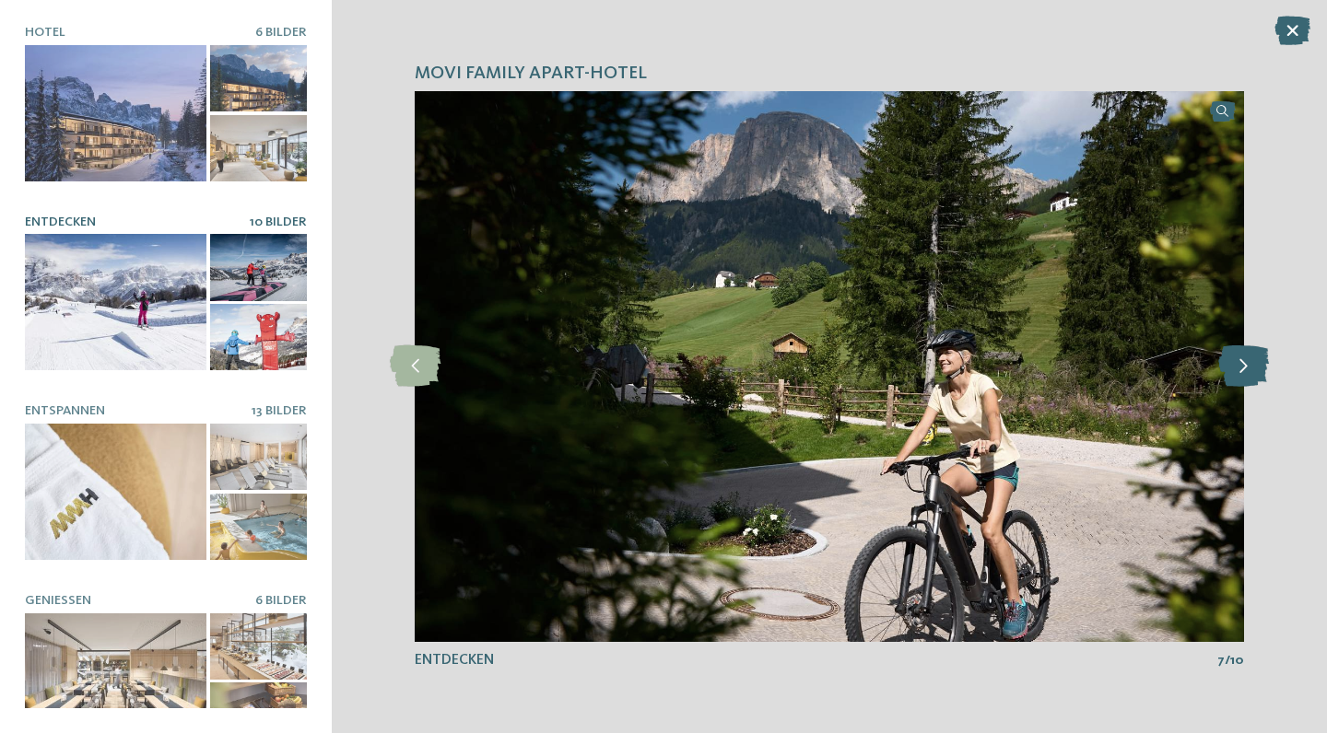
click at [1235, 355] on icon at bounding box center [1243, 365] width 51 height 41
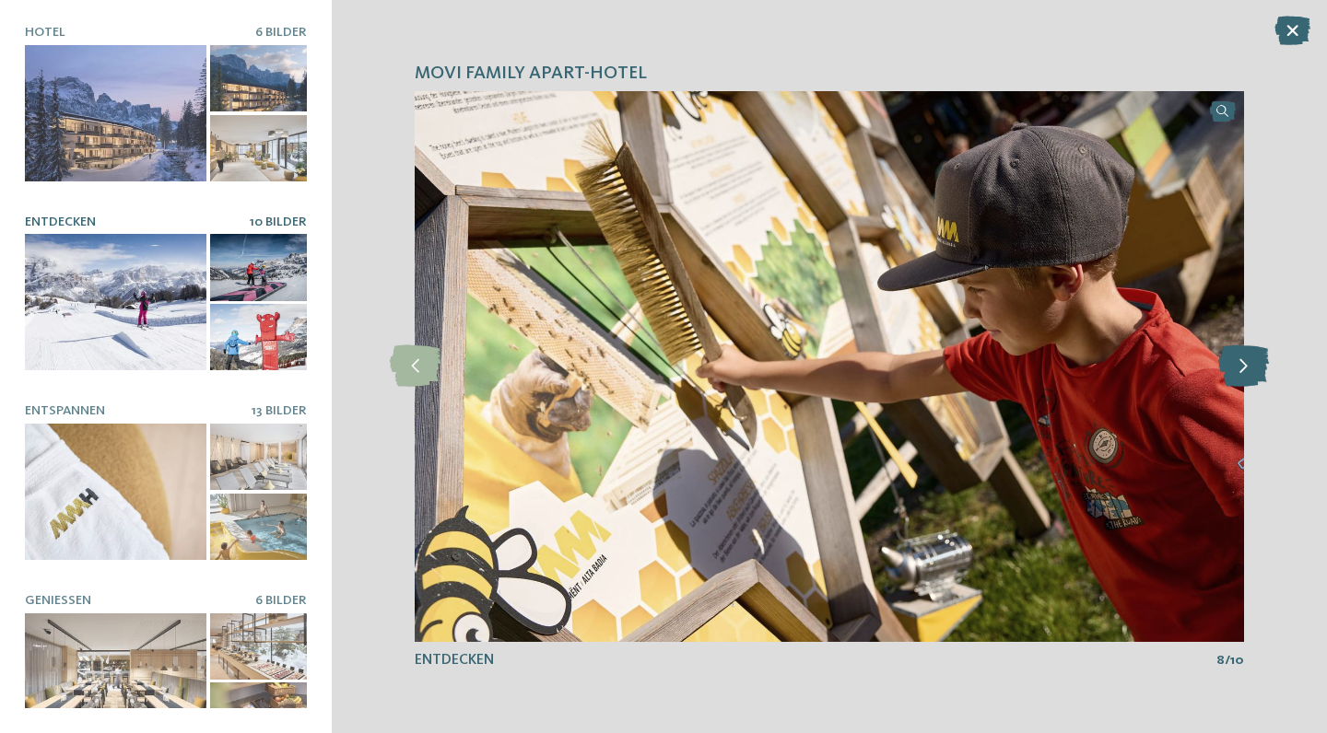
click at [1235, 355] on icon at bounding box center [1243, 365] width 51 height 41
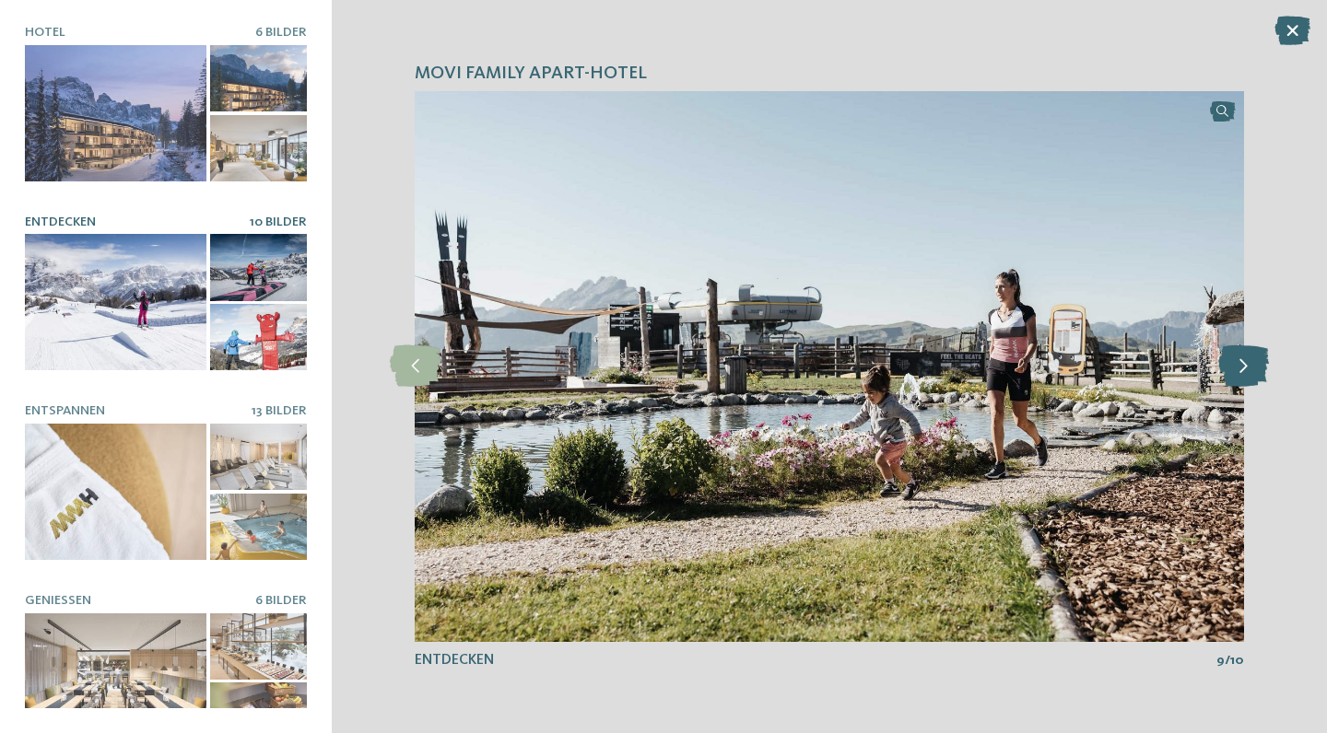
click at [1235, 355] on icon at bounding box center [1243, 365] width 51 height 41
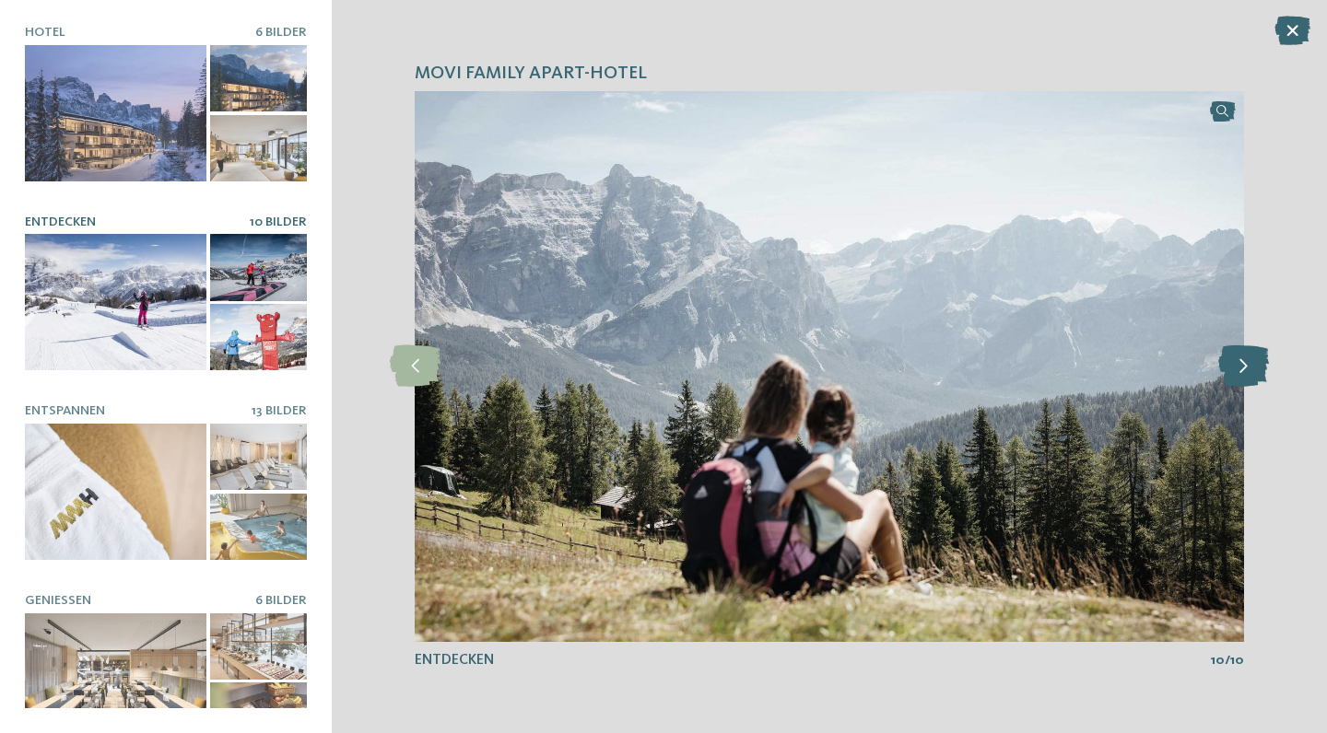
click at [1235, 355] on icon at bounding box center [1243, 365] width 51 height 41
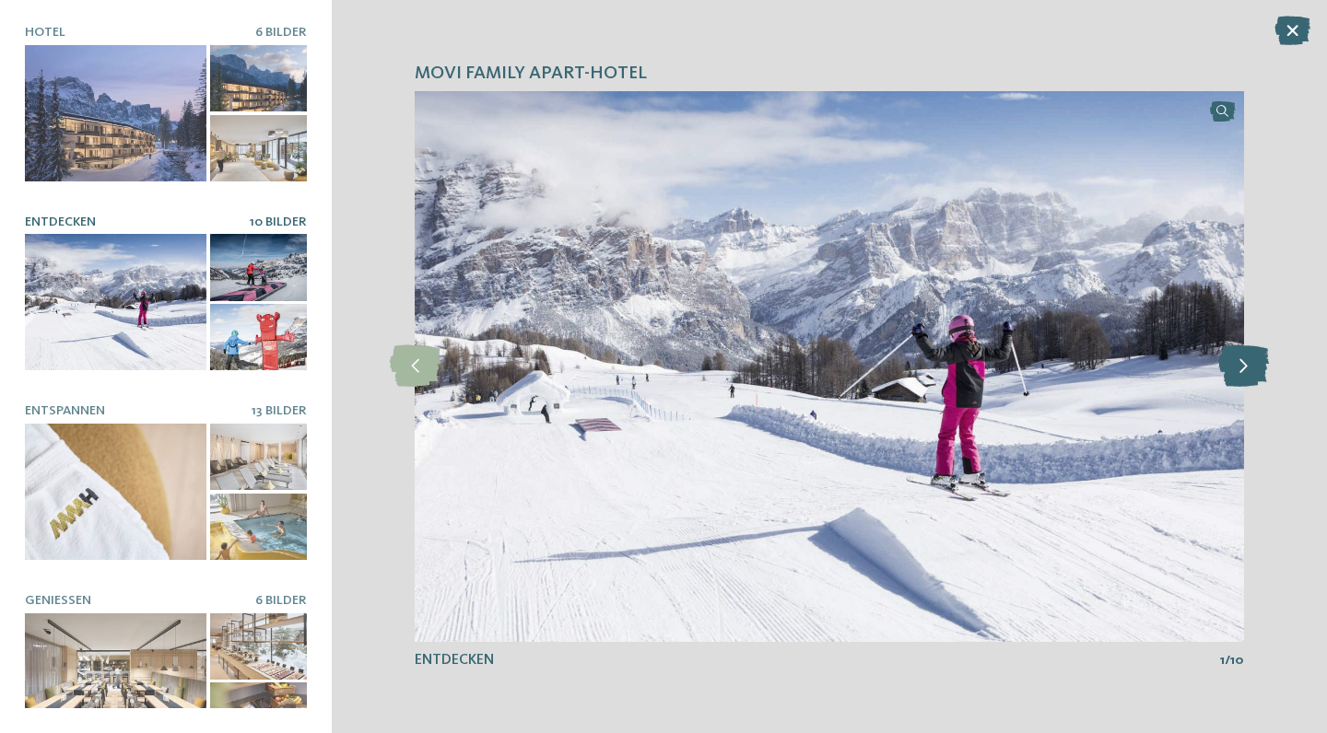
click at [1235, 355] on icon at bounding box center [1243, 365] width 51 height 41
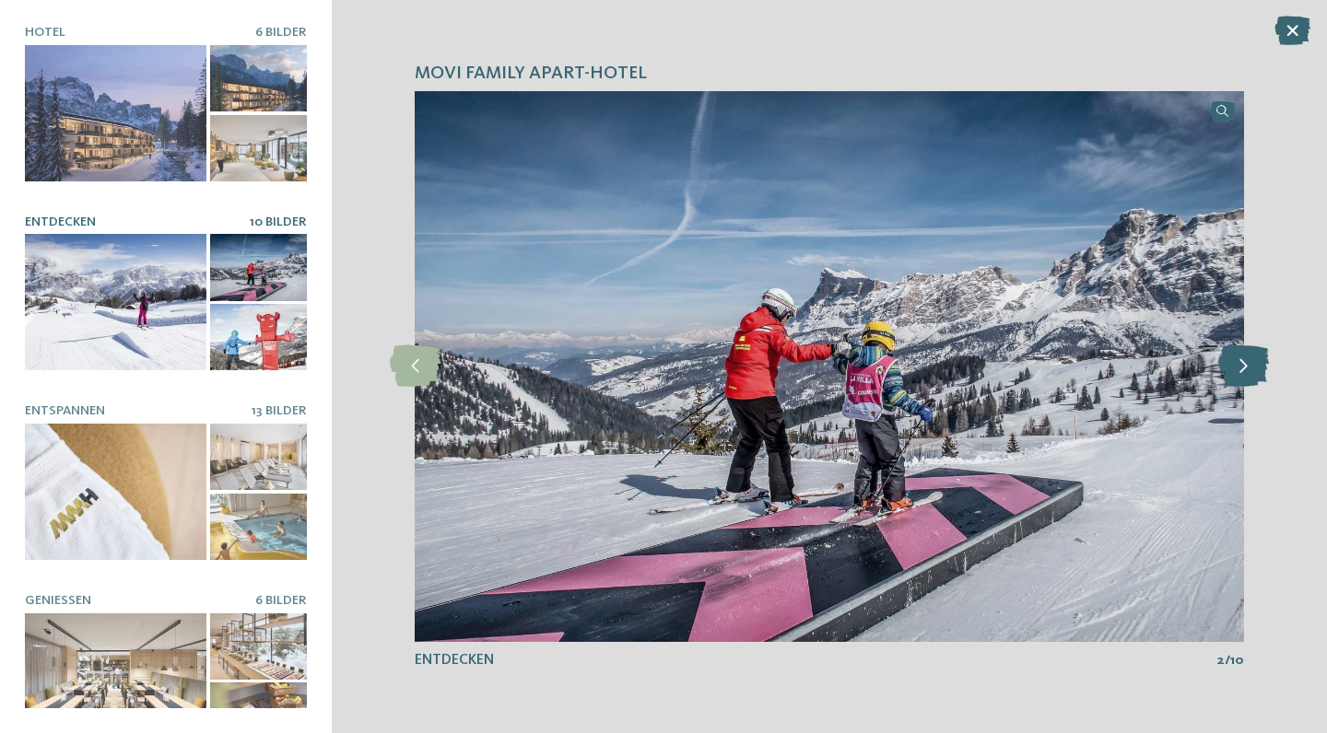
click at [1235, 355] on icon at bounding box center [1243, 365] width 51 height 41
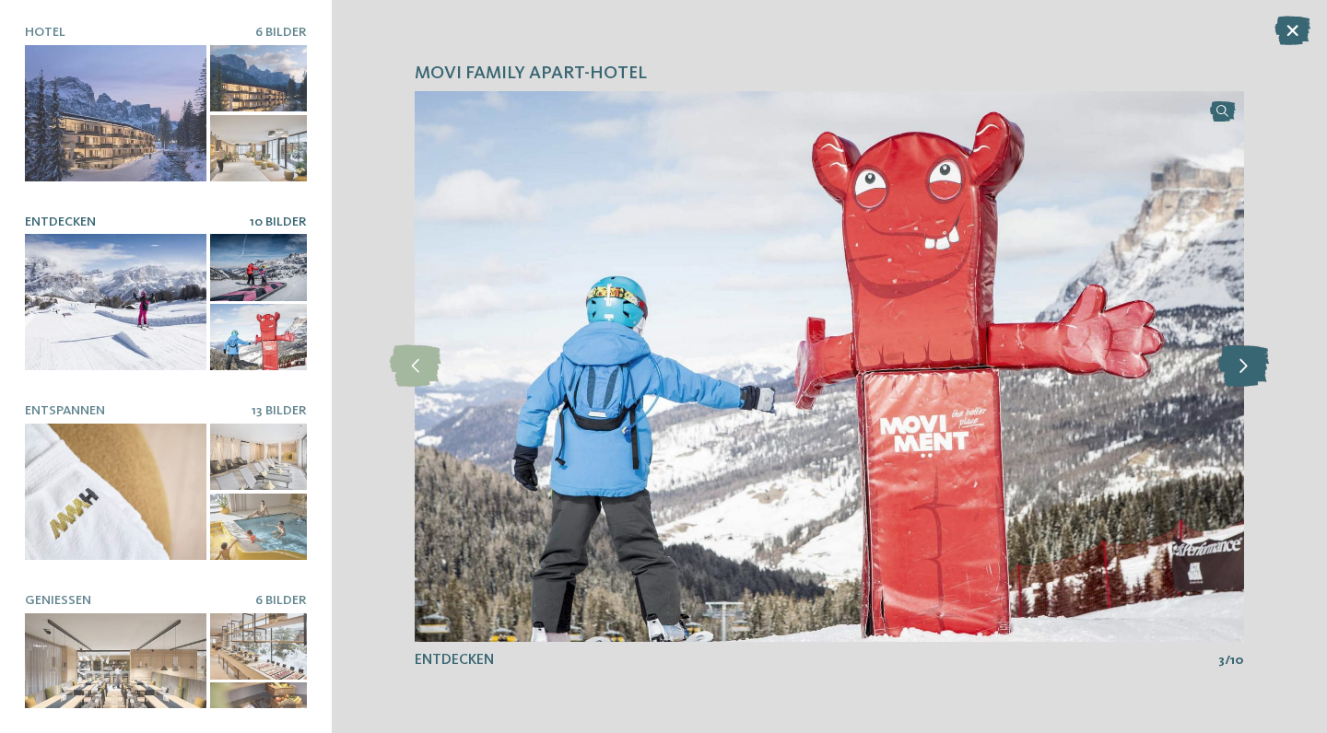
click at [1235, 355] on icon at bounding box center [1243, 365] width 51 height 41
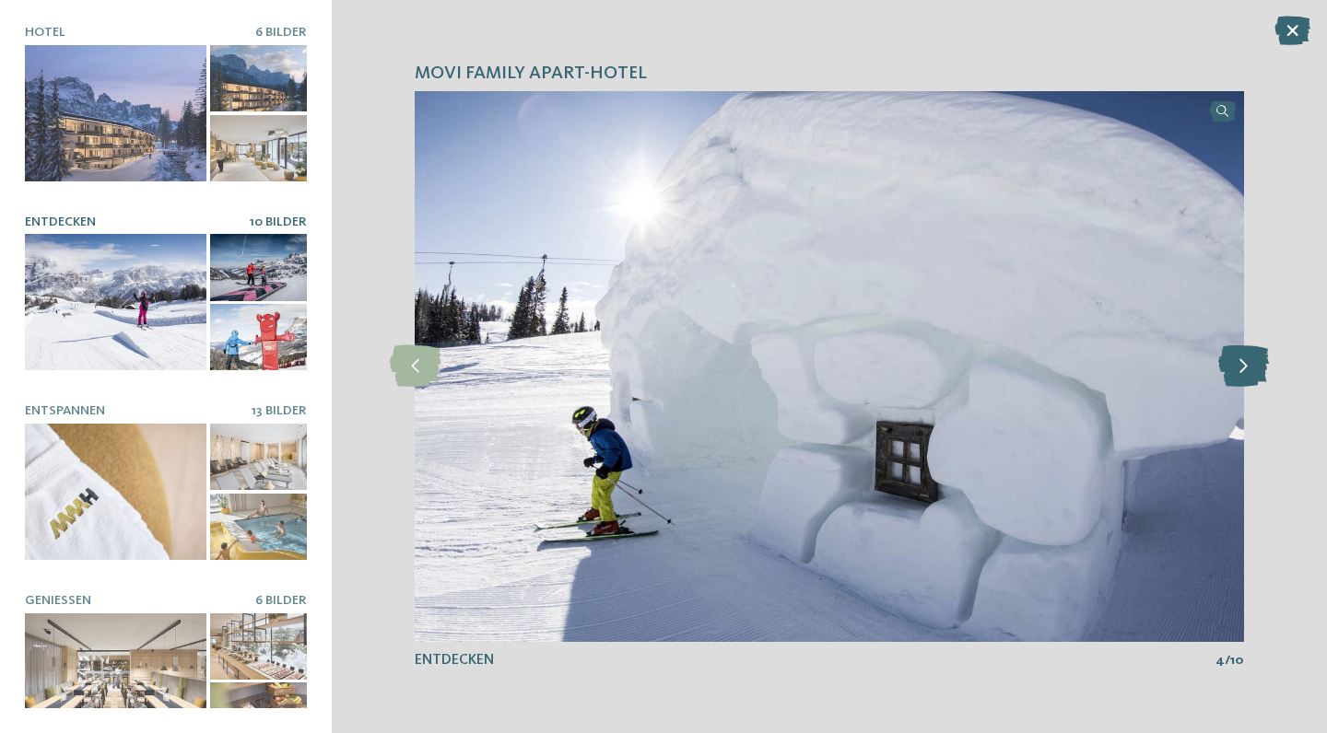
click at [1235, 355] on icon at bounding box center [1243, 365] width 51 height 41
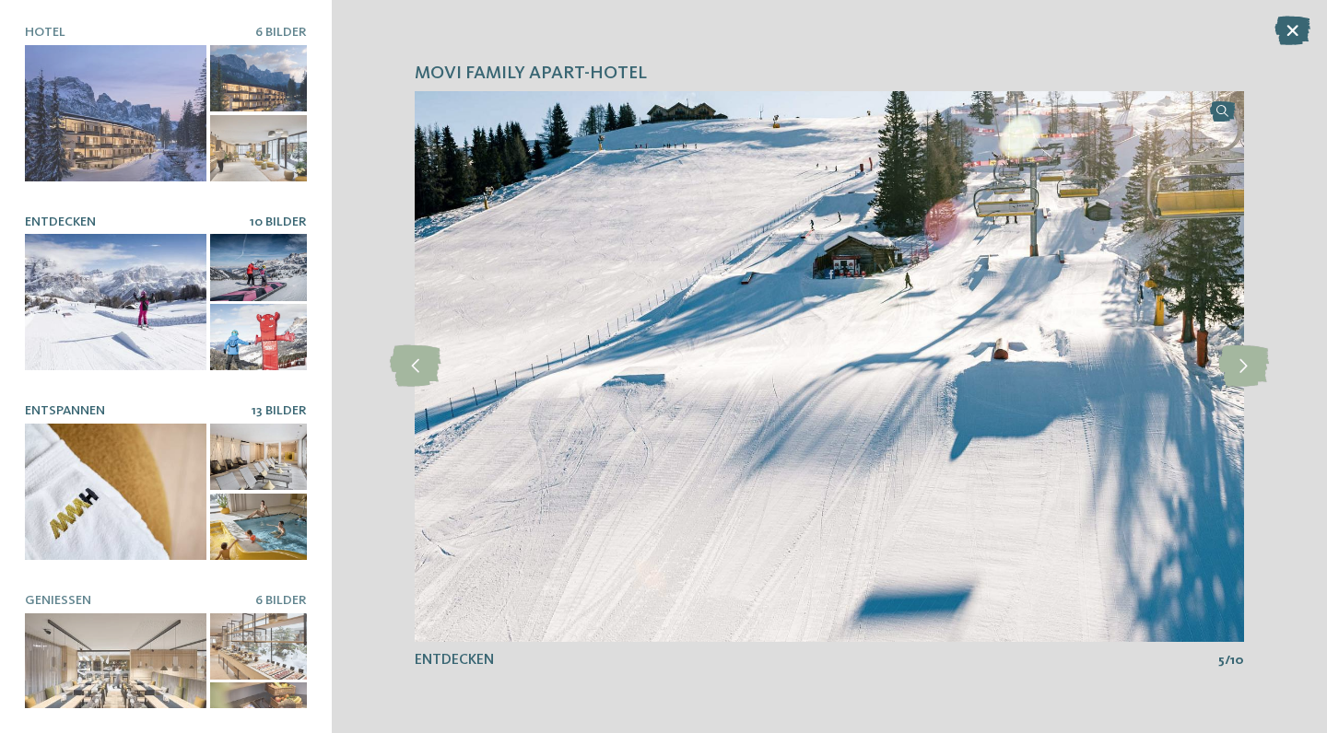
click at [132, 496] on div at bounding box center [116, 492] width 182 height 136
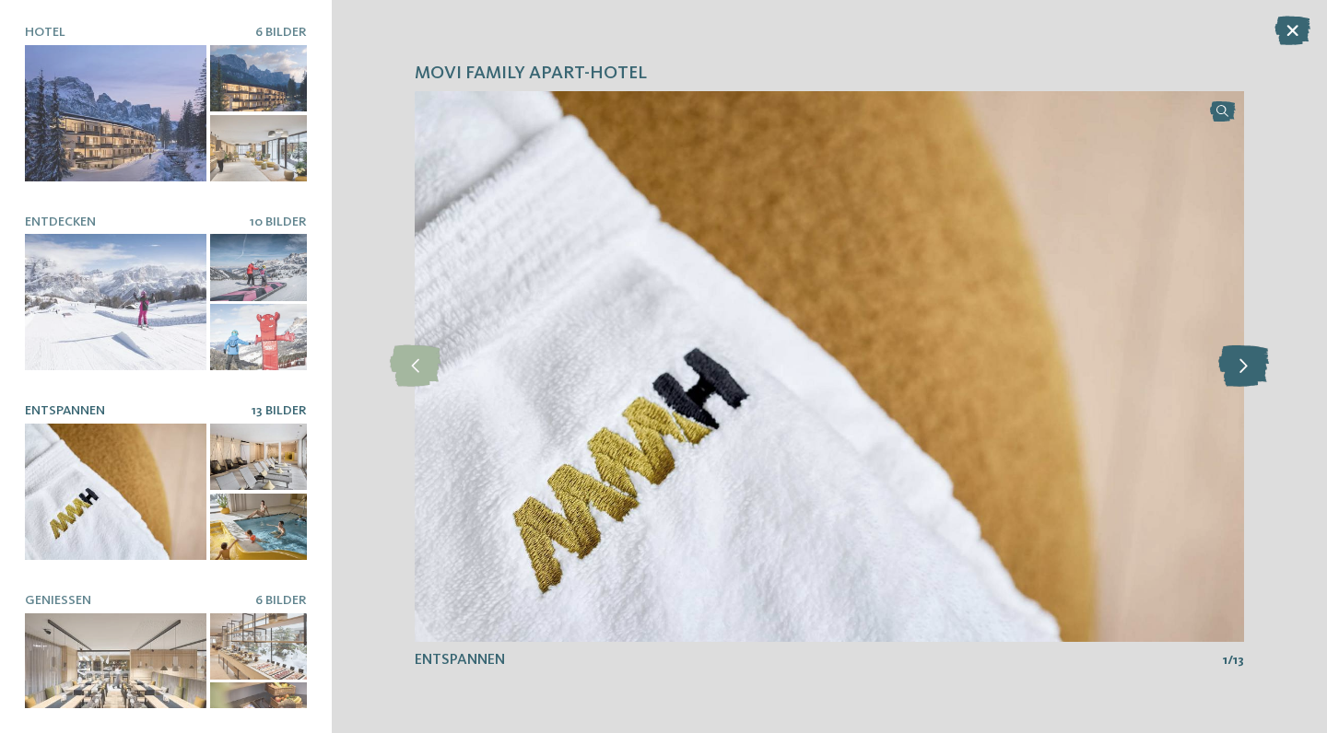
click at [1239, 361] on icon at bounding box center [1243, 365] width 51 height 41
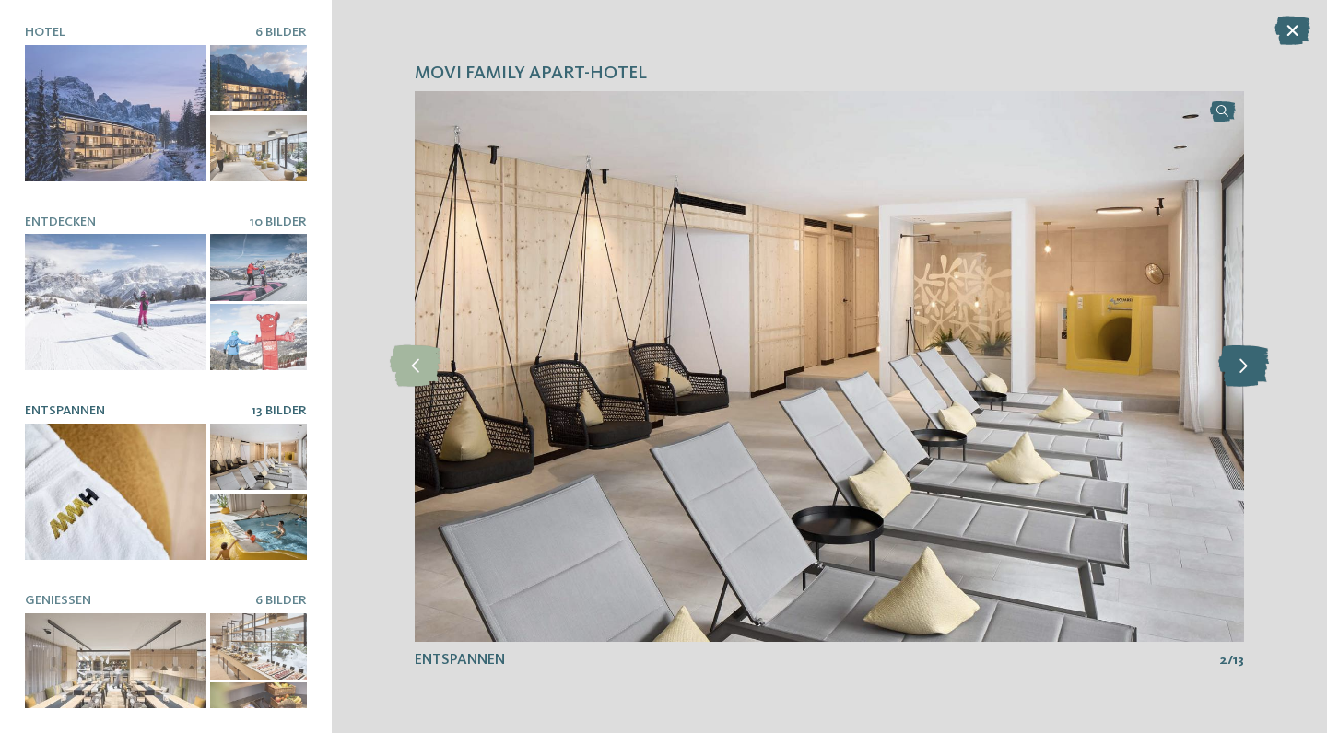
click at [1239, 361] on icon at bounding box center [1243, 365] width 51 height 41
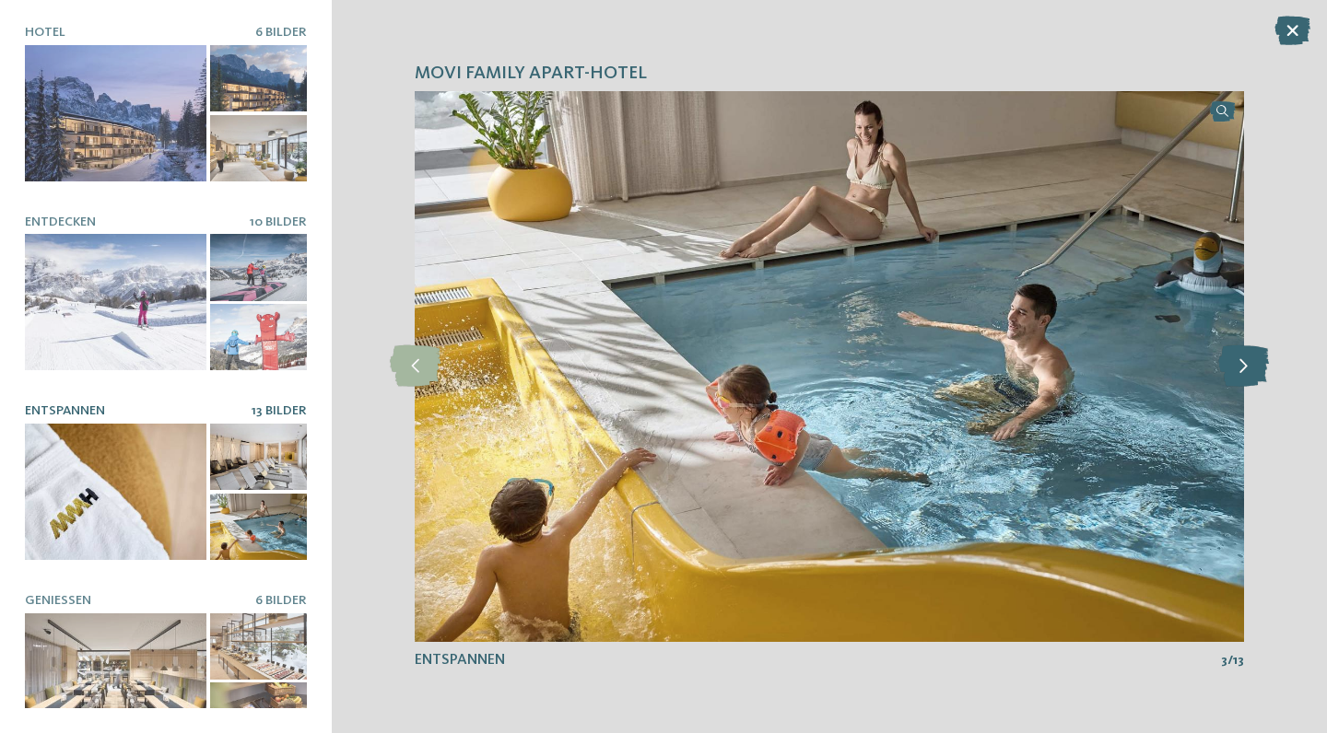
click at [1239, 361] on icon at bounding box center [1243, 365] width 51 height 41
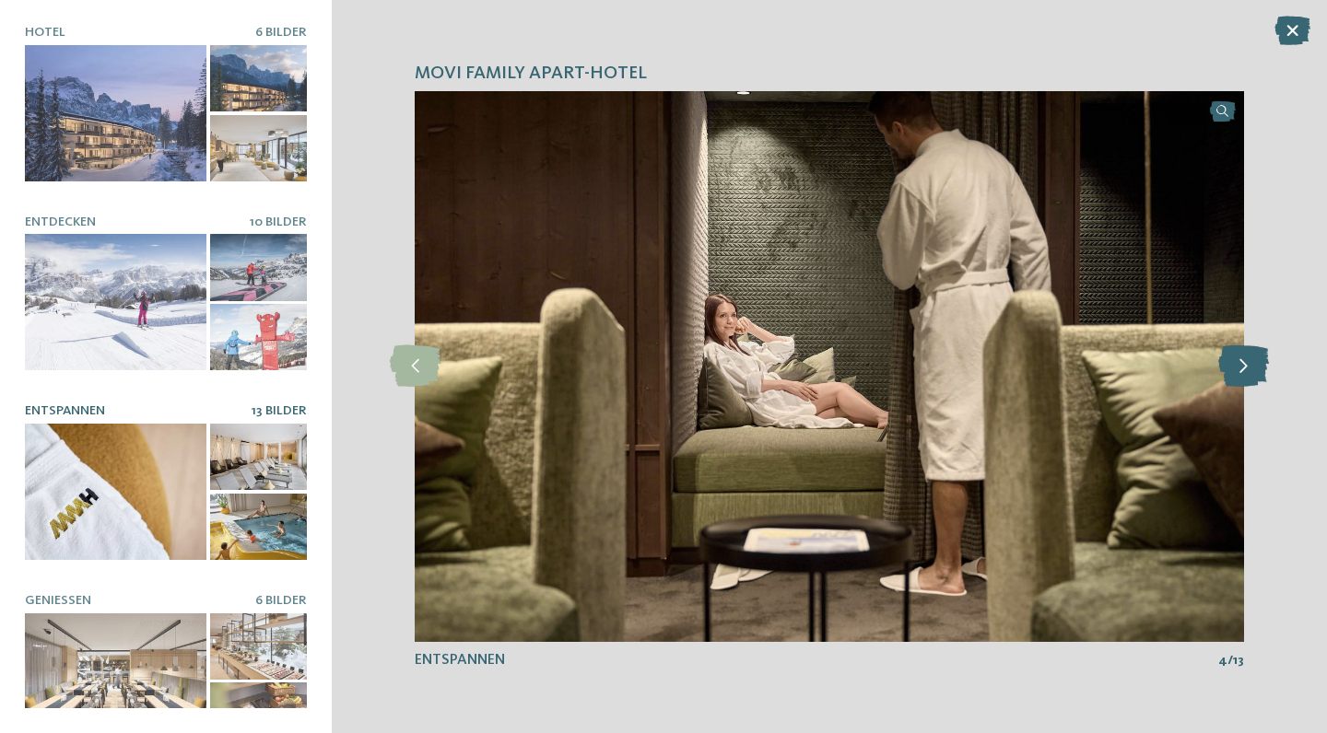
click at [1239, 362] on icon at bounding box center [1243, 365] width 51 height 41
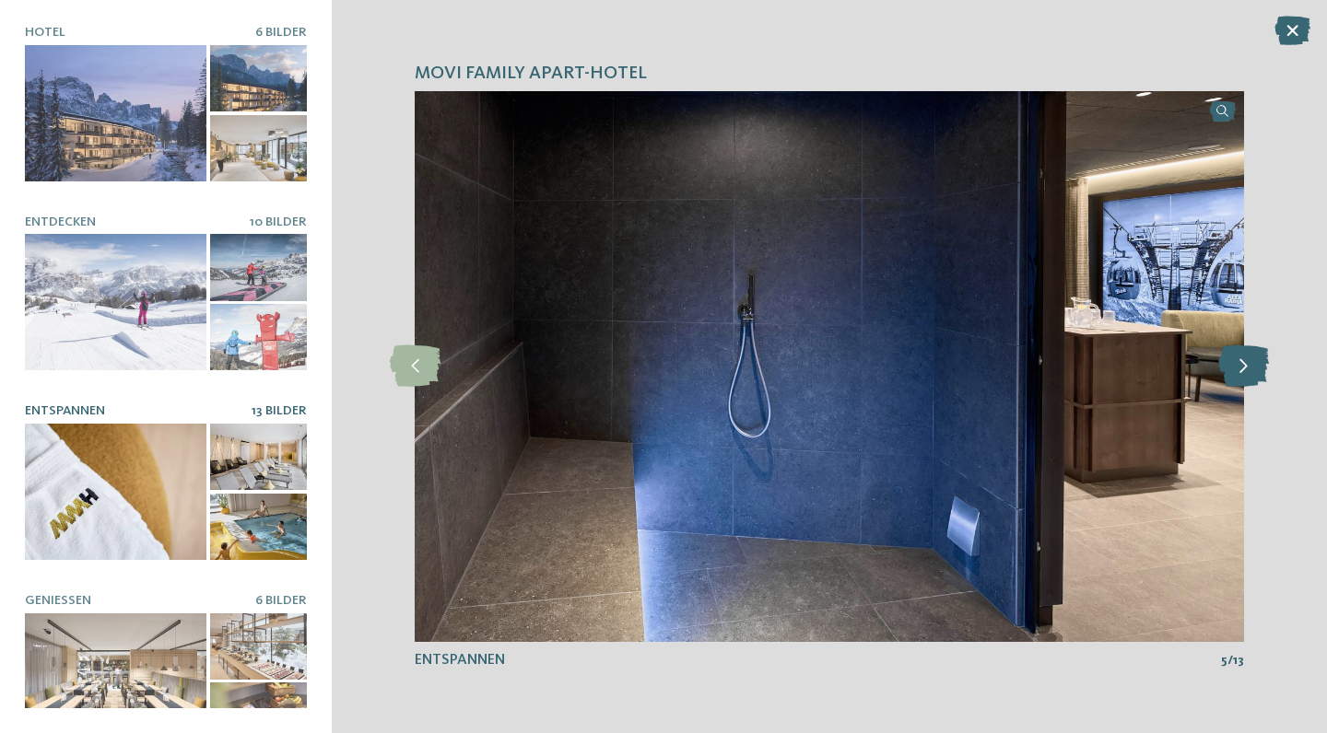
click at [1239, 362] on icon at bounding box center [1243, 365] width 51 height 41
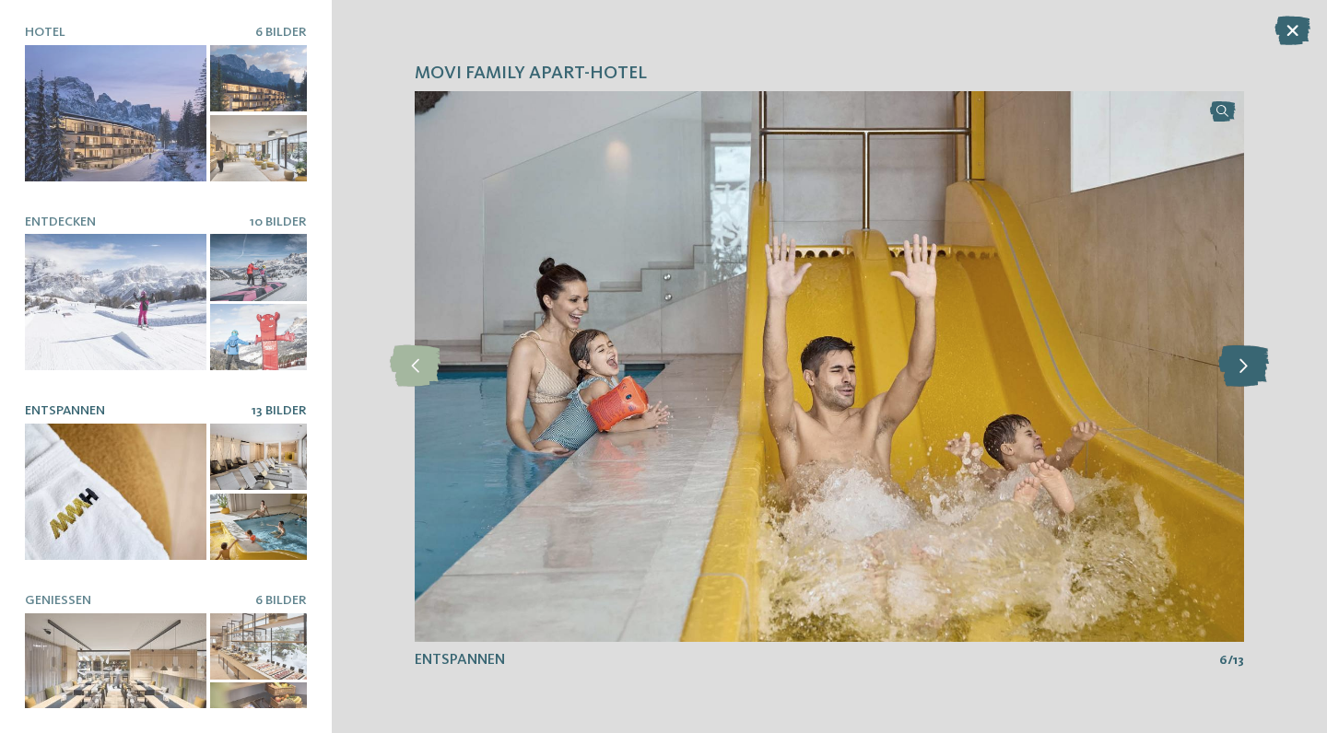
click at [1239, 362] on icon at bounding box center [1243, 365] width 51 height 41
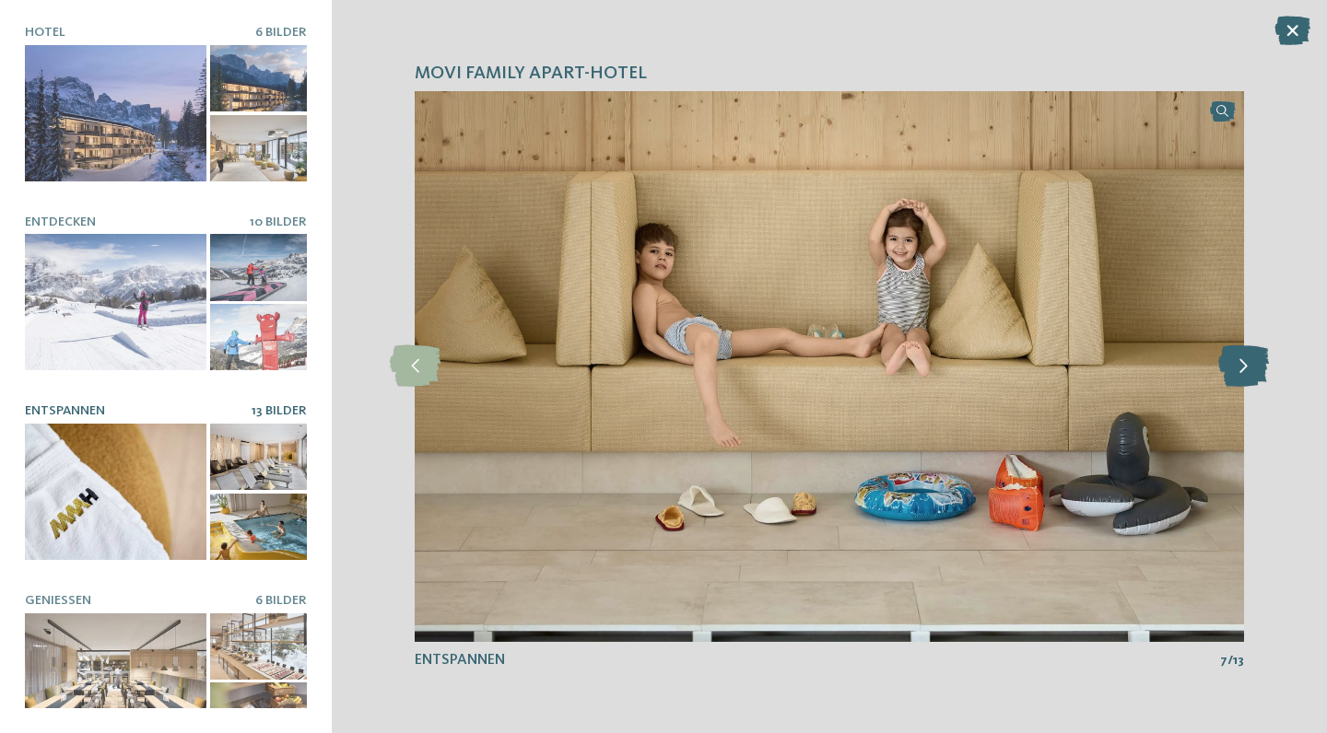
click at [1239, 362] on icon at bounding box center [1243, 365] width 51 height 41
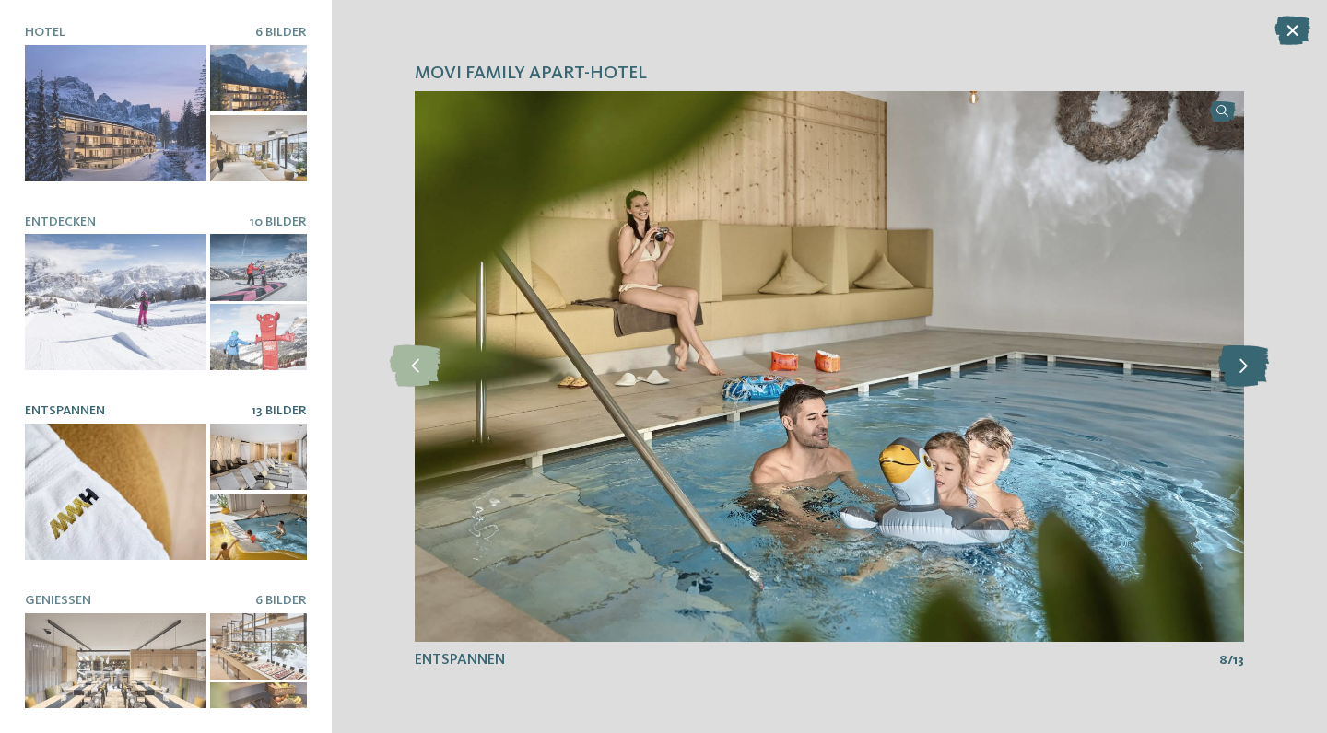
click at [1239, 362] on icon at bounding box center [1243, 365] width 51 height 41
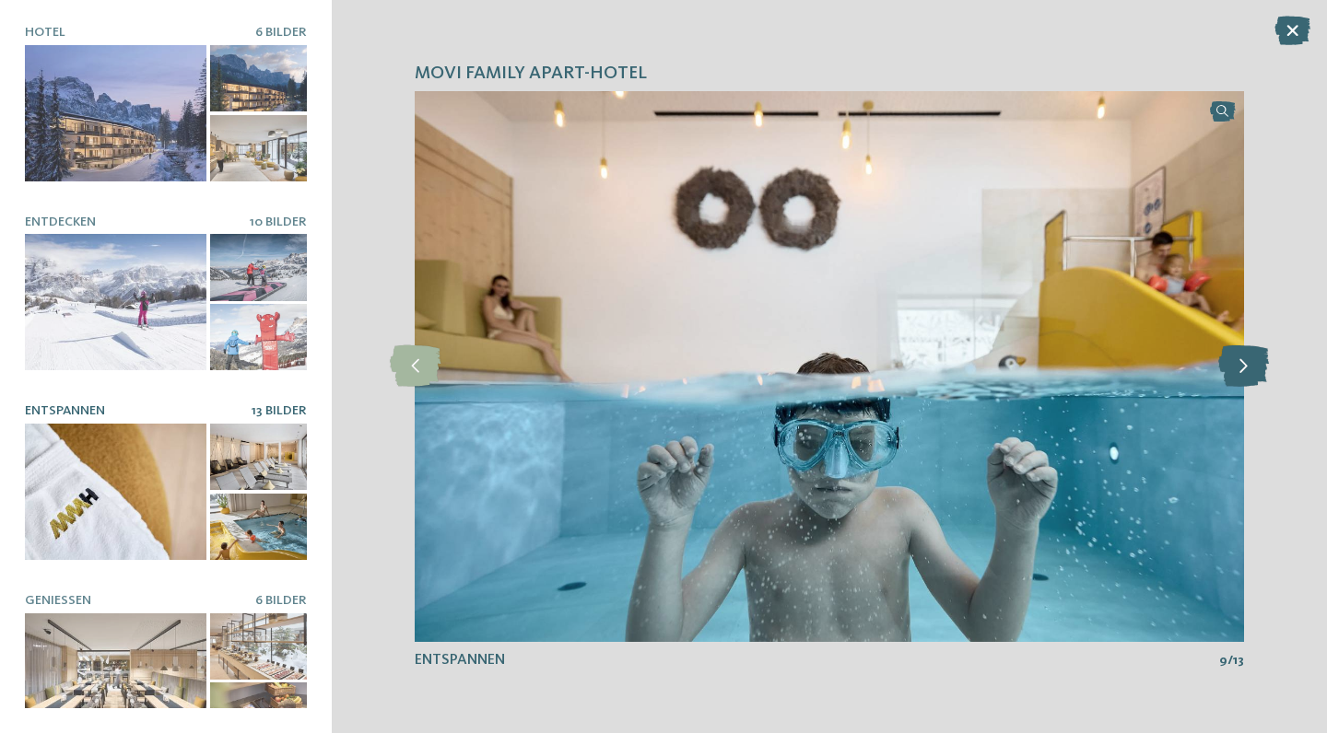
click at [1239, 362] on icon at bounding box center [1243, 365] width 51 height 41
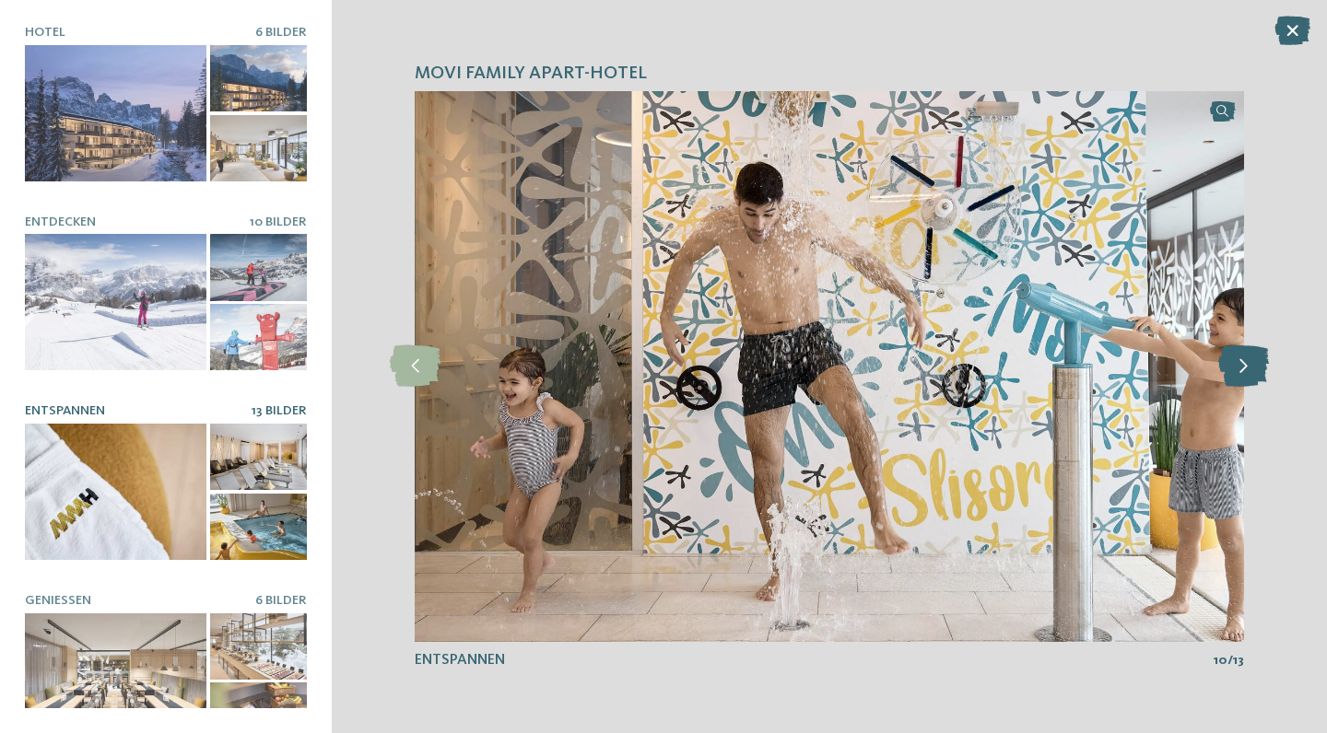
click at [1239, 363] on icon at bounding box center [1243, 365] width 51 height 41
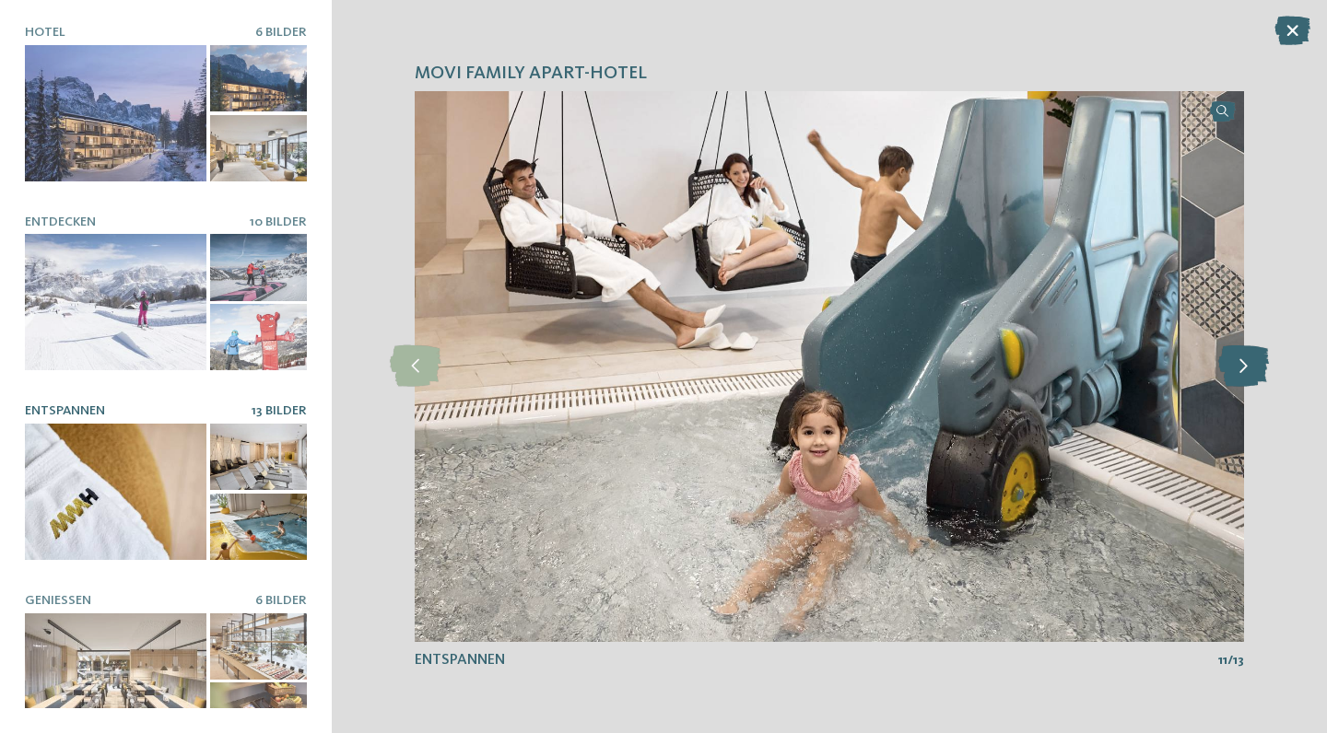
click at [1238, 363] on icon at bounding box center [1243, 365] width 51 height 41
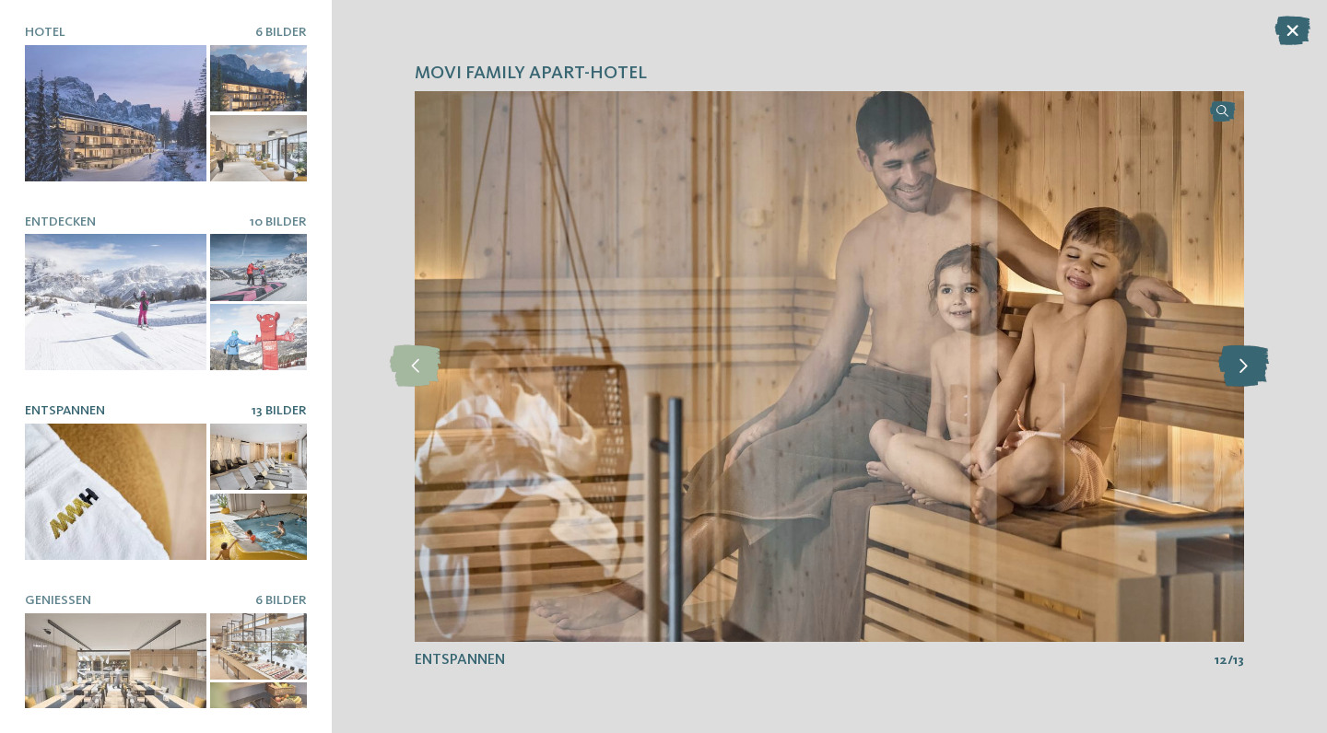
click at [1238, 364] on icon at bounding box center [1243, 365] width 51 height 41
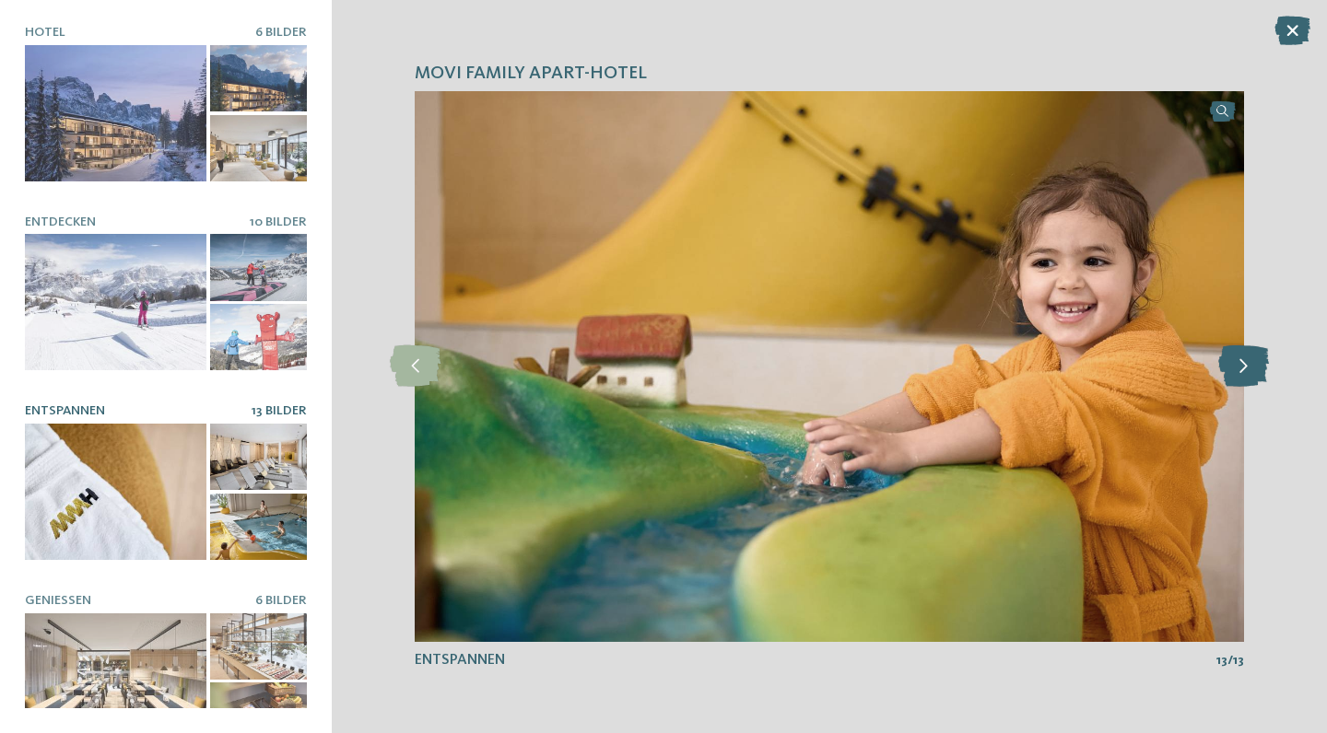
click at [1238, 364] on icon at bounding box center [1243, 365] width 51 height 41
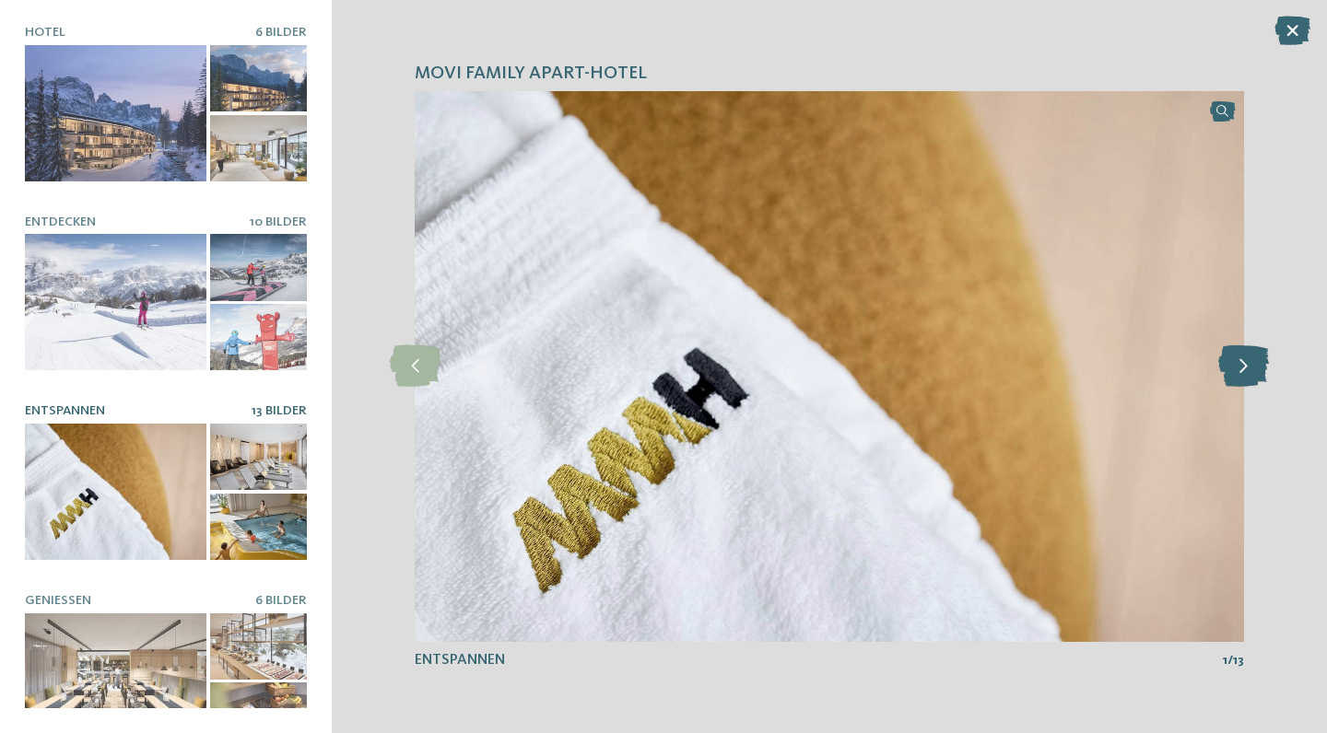
click at [1238, 364] on icon at bounding box center [1243, 365] width 51 height 41
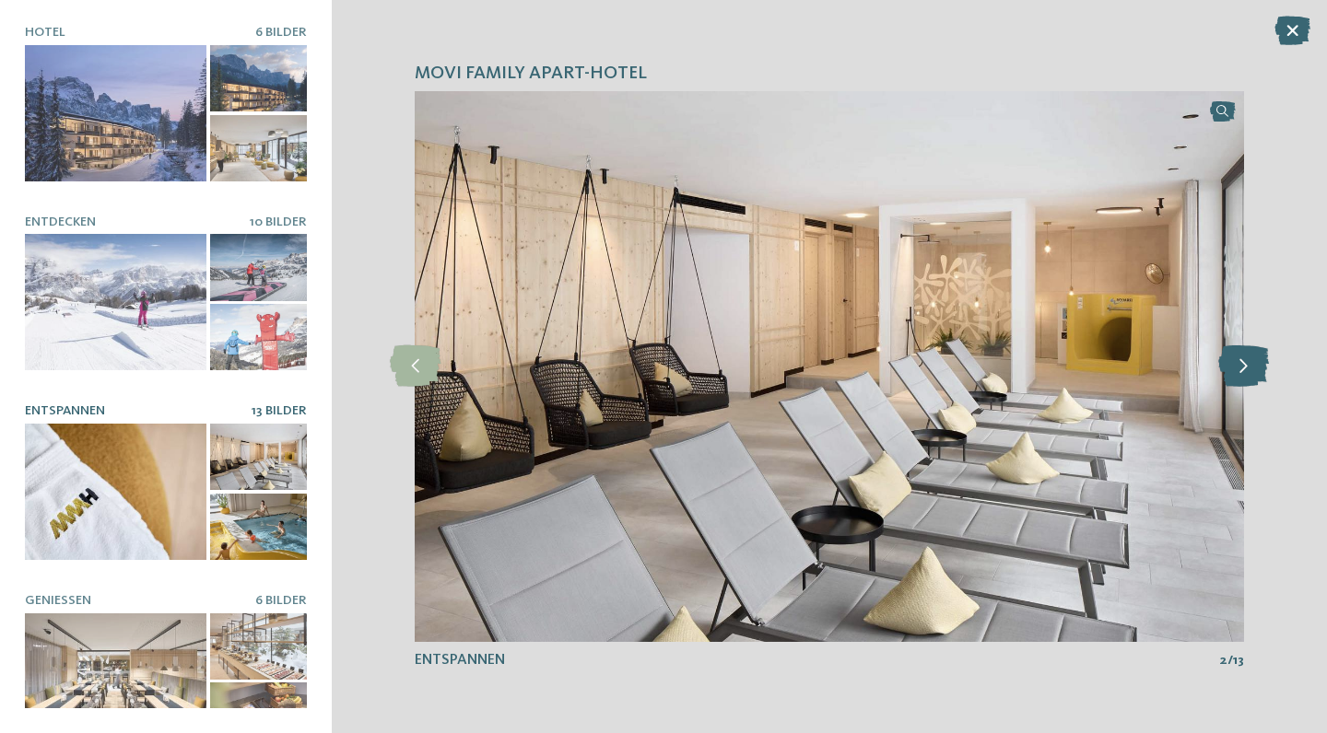
click at [1238, 364] on icon at bounding box center [1243, 365] width 51 height 41
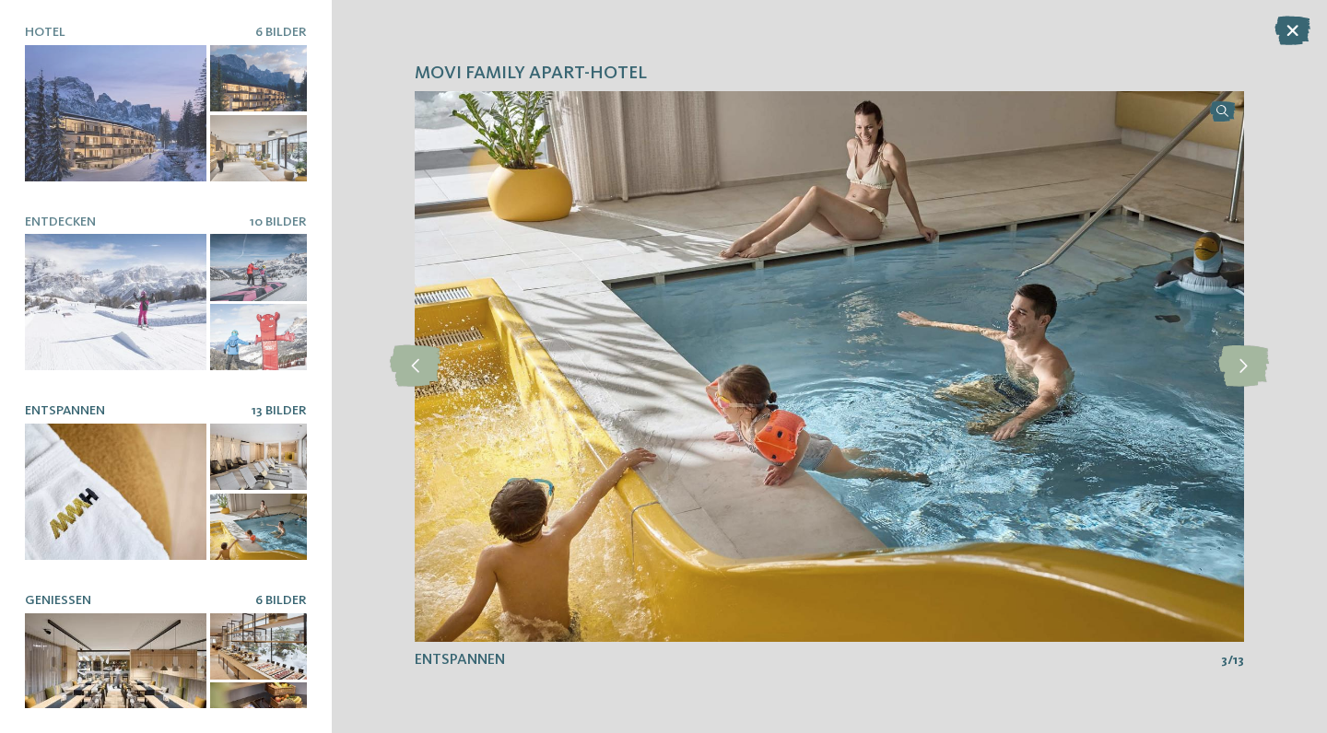
click at [180, 623] on div at bounding box center [116, 682] width 182 height 136
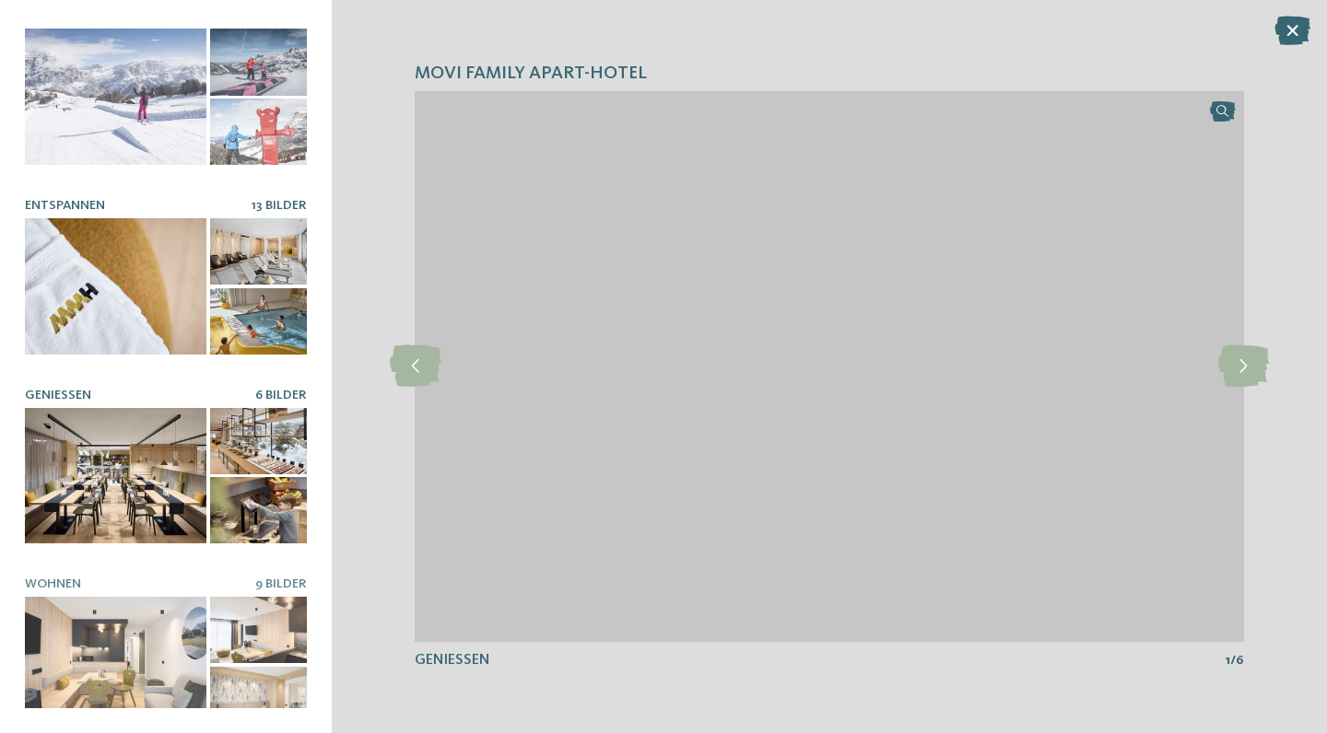
scroll to position [205, 0]
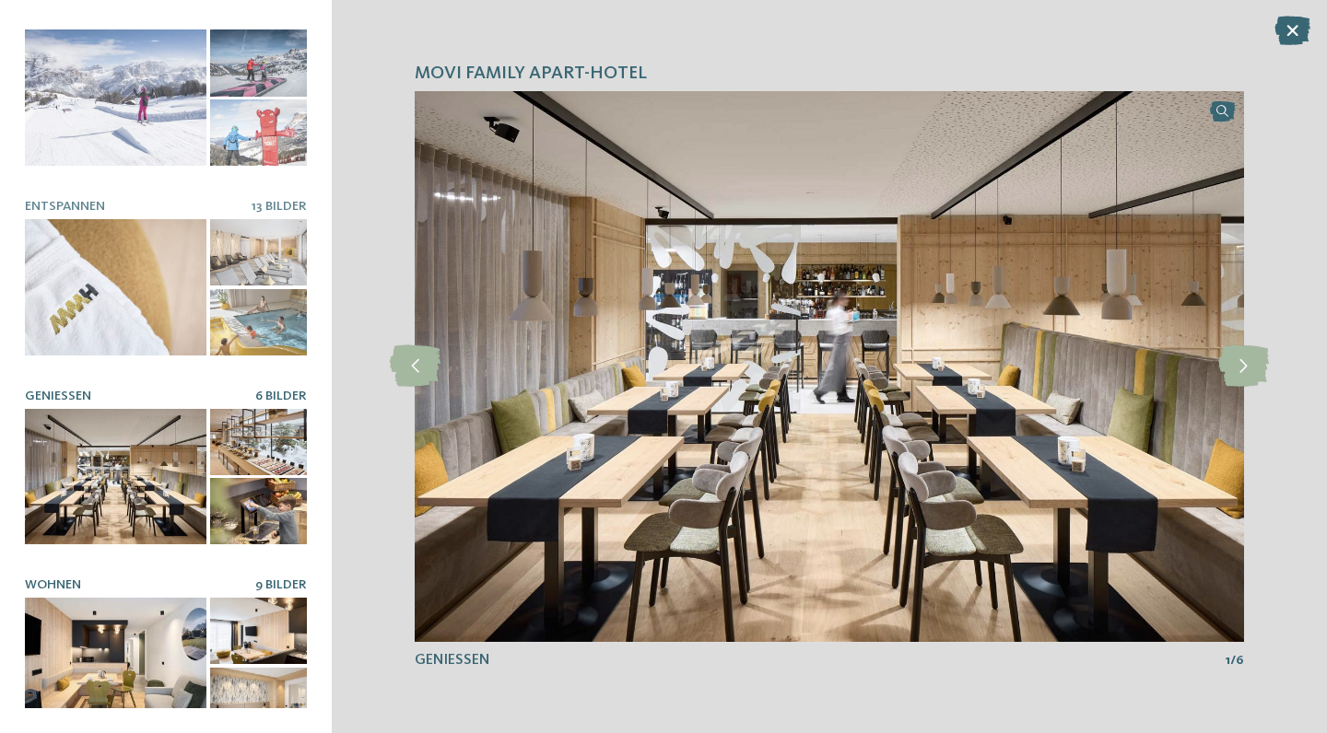
click at [100, 598] on div at bounding box center [116, 666] width 182 height 136
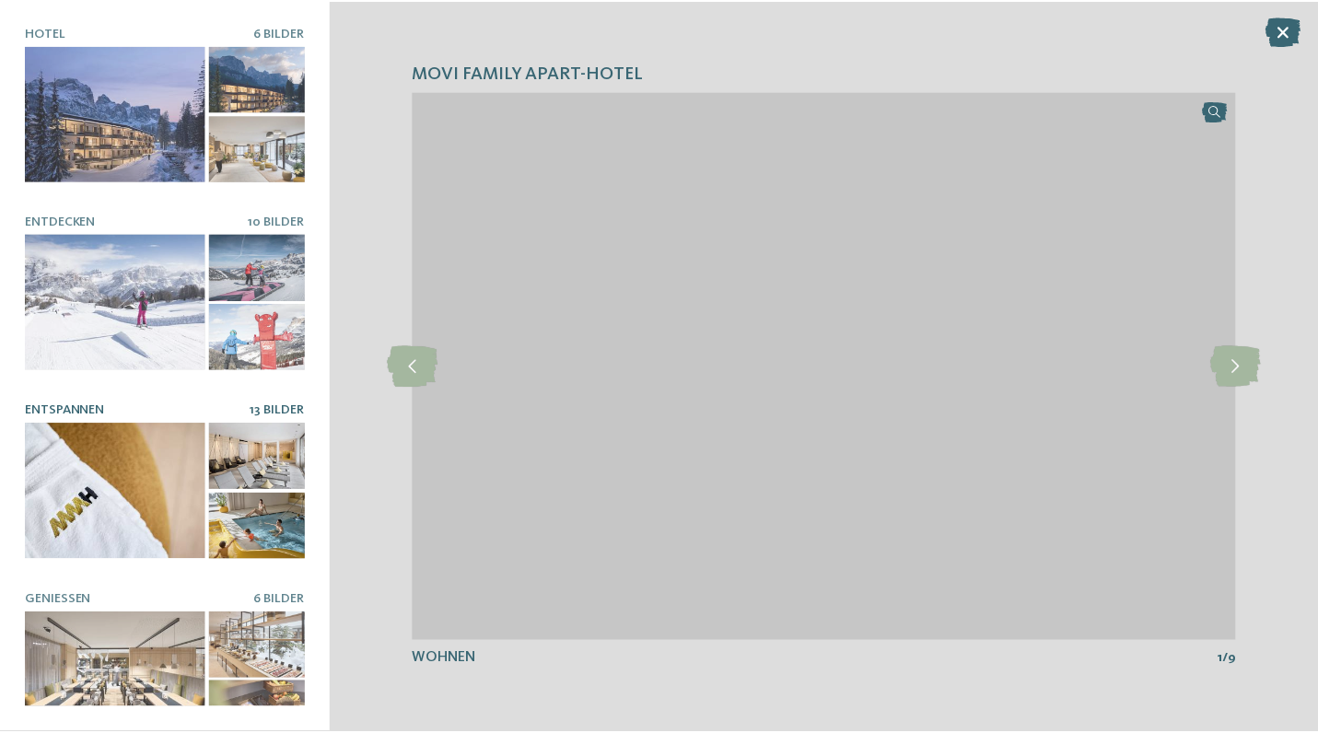
scroll to position [0, 0]
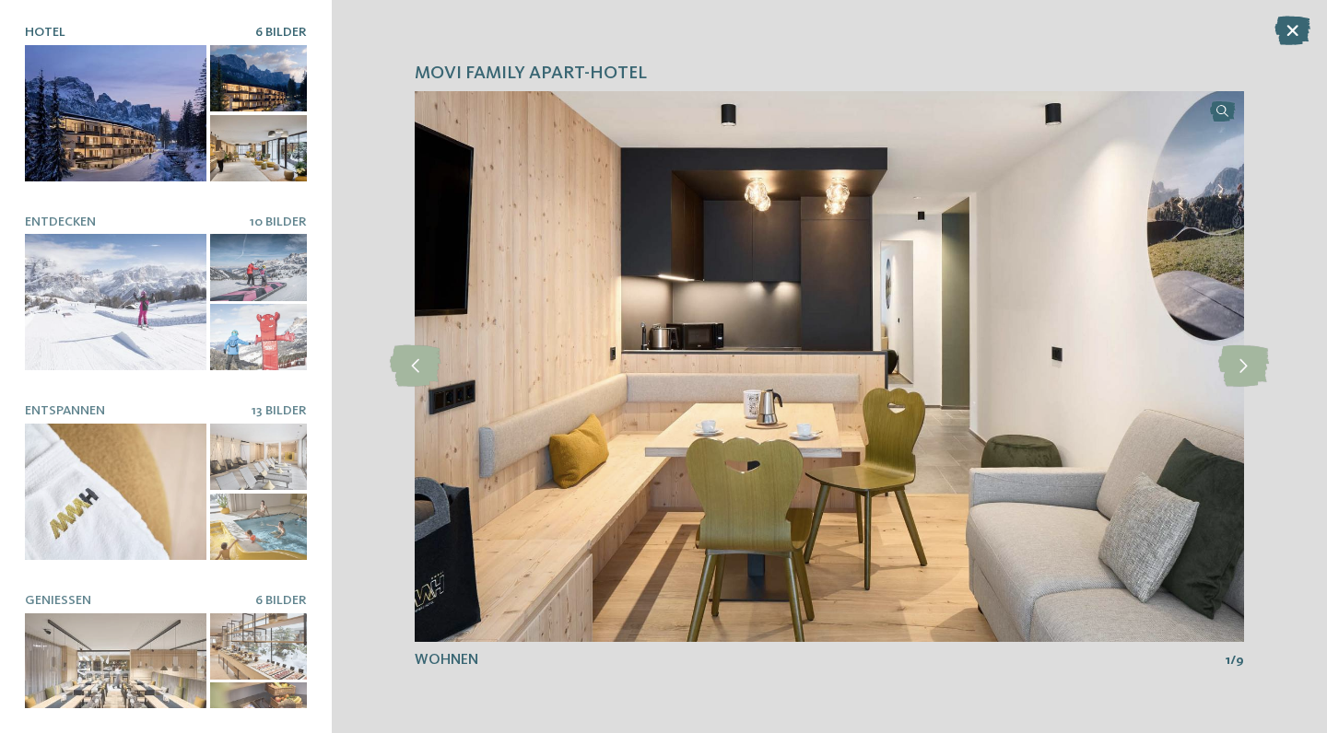
click at [151, 82] on div at bounding box center [116, 113] width 182 height 136
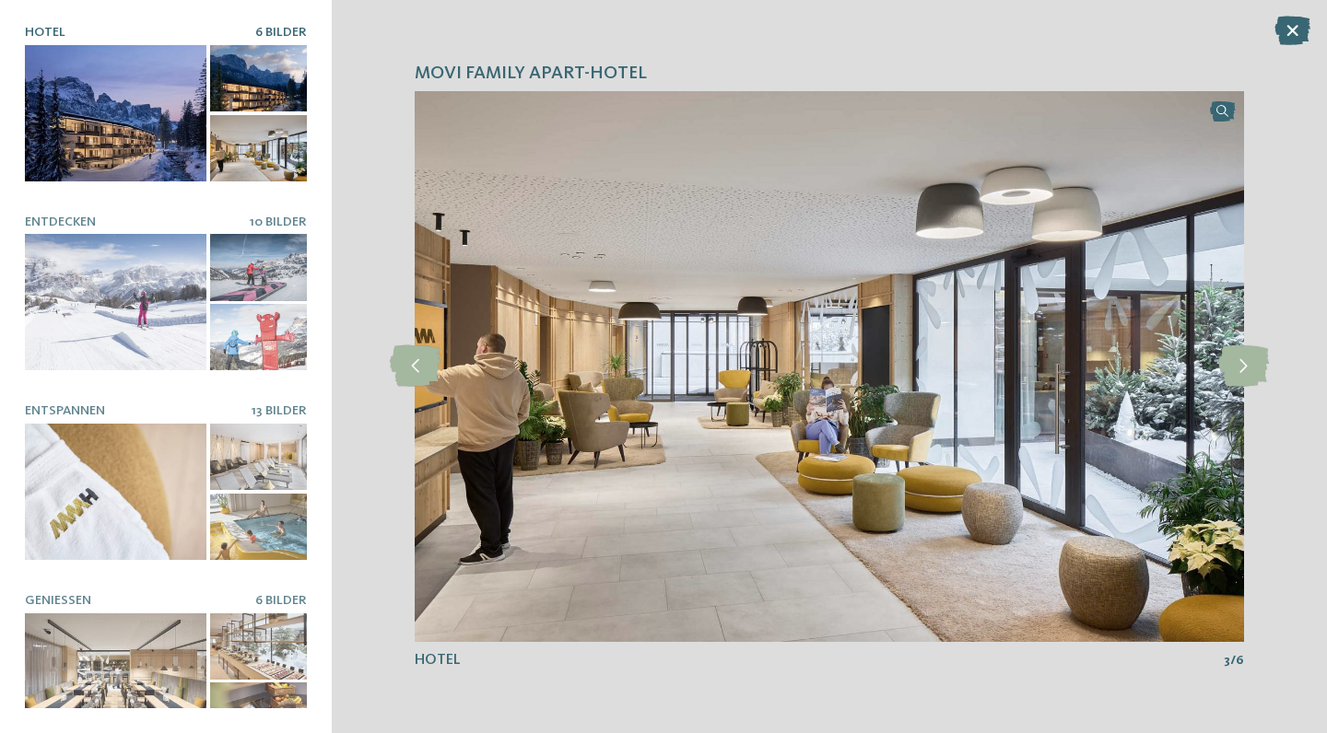
click at [636, 27] on div "Movi Family Apart-Hotel slide 3 of 6 3" at bounding box center [829, 366] width 995 height 733
click at [1287, 36] on icon at bounding box center [1292, 30] width 36 height 29
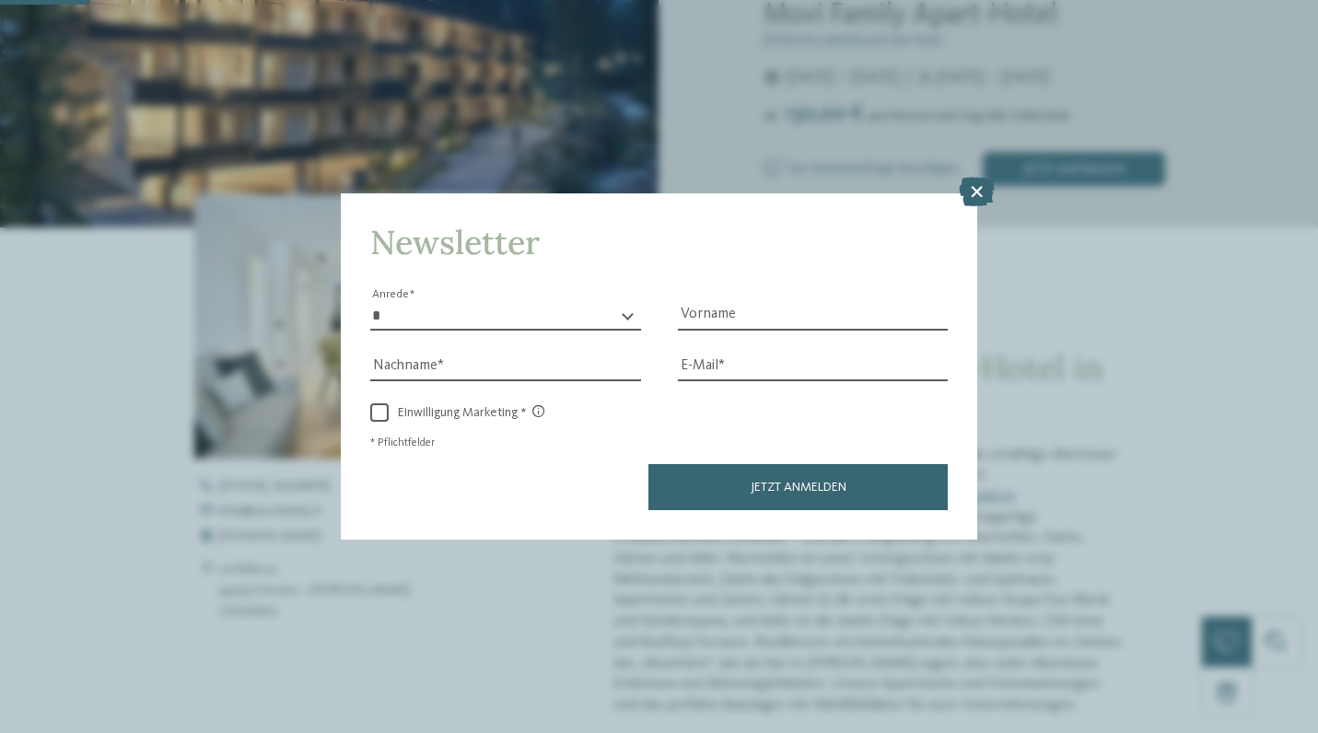
scroll to position [416, 0]
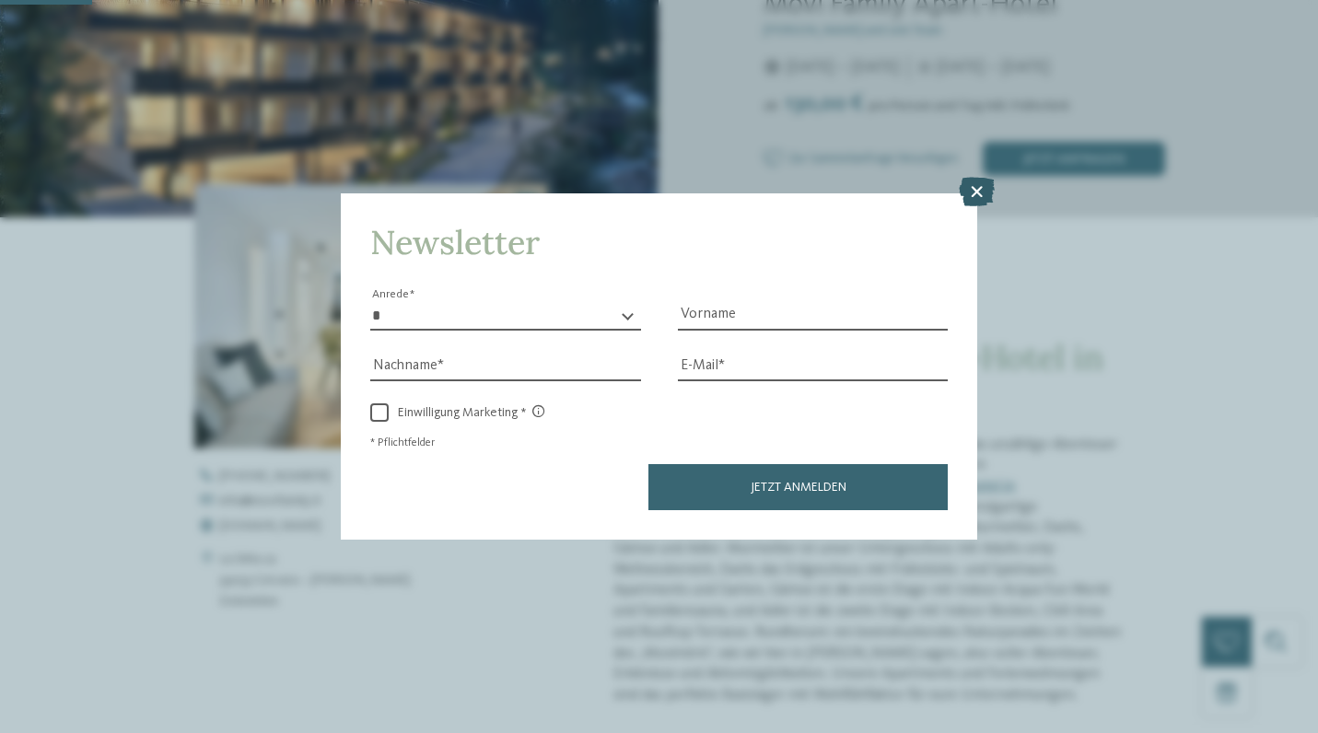
click at [983, 178] on icon at bounding box center [977, 192] width 36 height 29
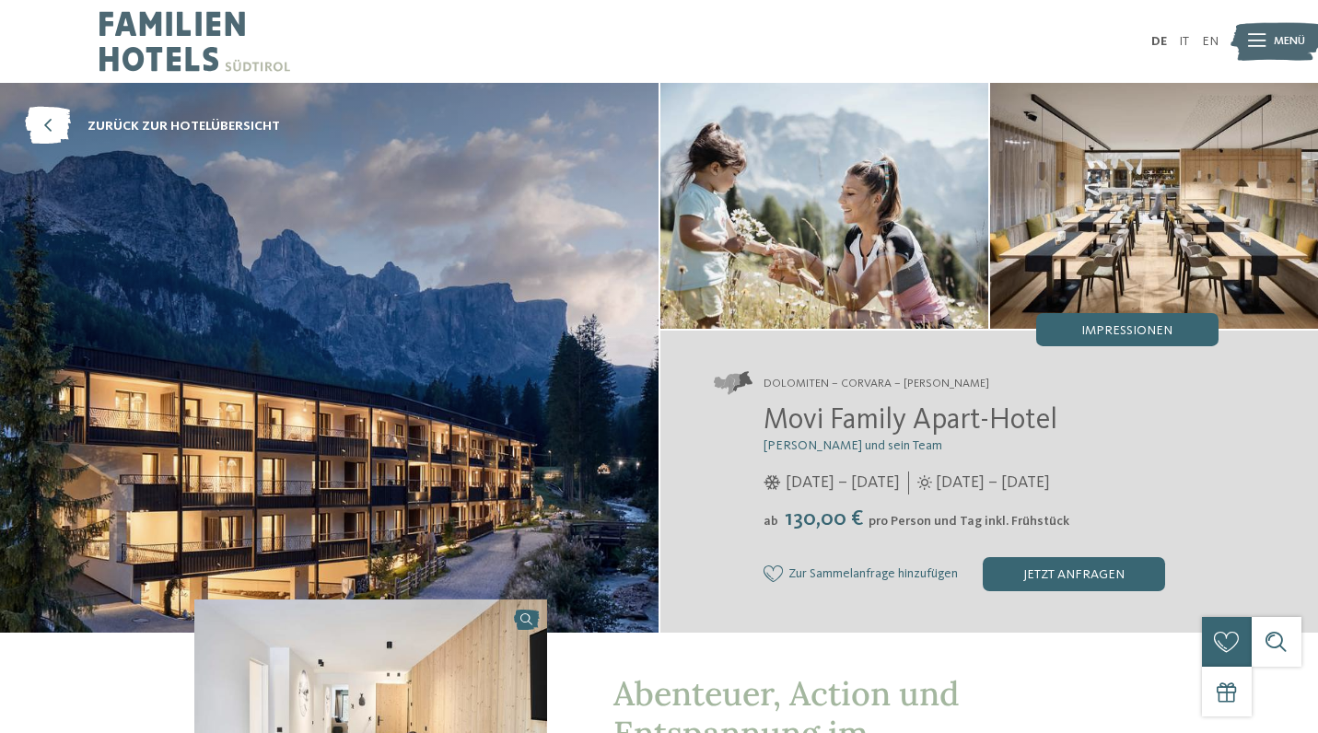
scroll to position [0, 0]
drag, startPoint x: 764, startPoint y: 417, endPoint x: 1077, endPoint y: 427, distance: 313.4
click at [1077, 427] on h2 "Movi Family Apart-Hotel" at bounding box center [991, 421] width 455 height 35
copy span "Movi Family Apart-Hotel"
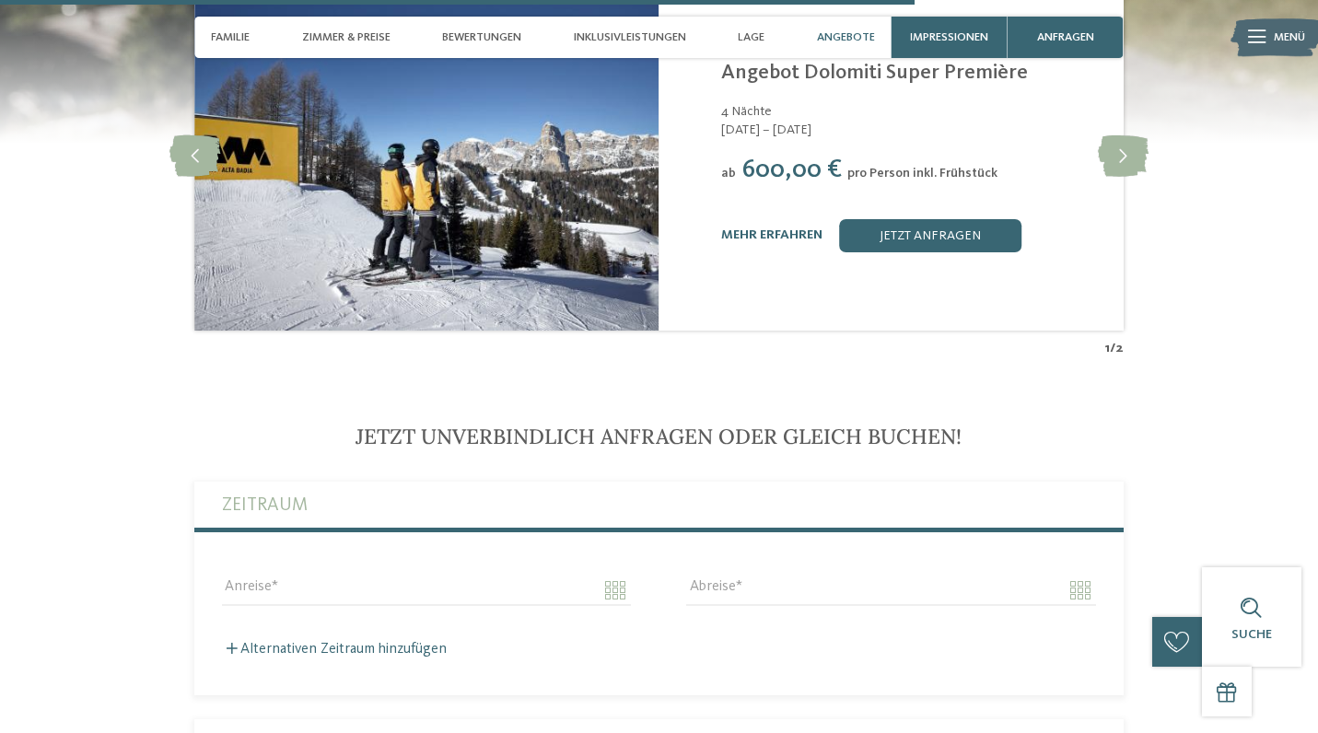
scroll to position [4111, 0]
